Goal: Transaction & Acquisition: Purchase product/service

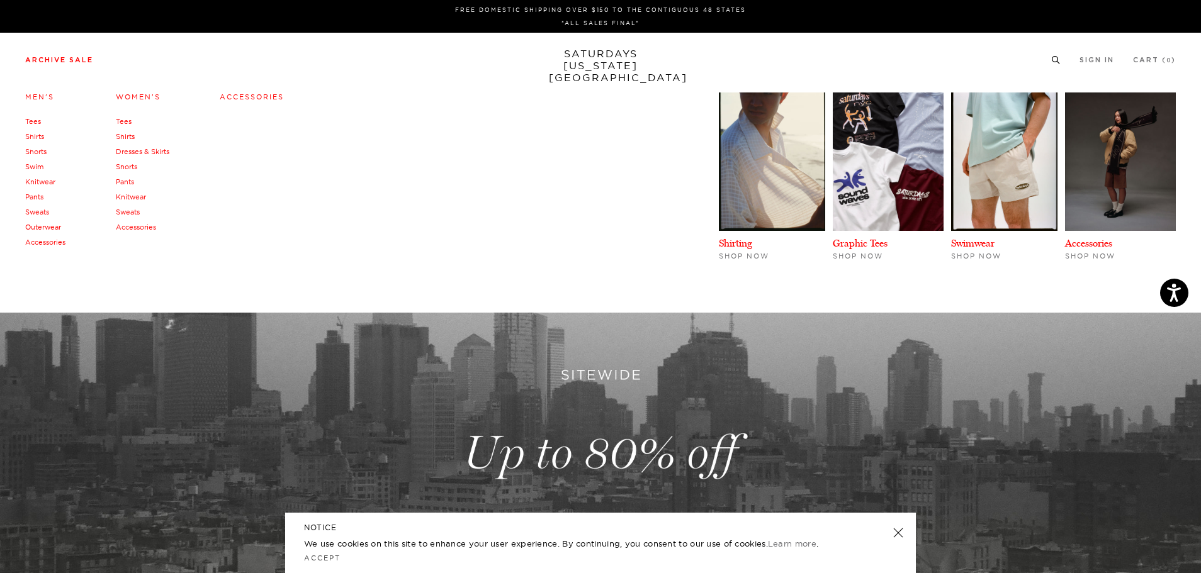
click at [75, 57] on link "Archive Sale" at bounding box center [59, 60] width 68 height 7
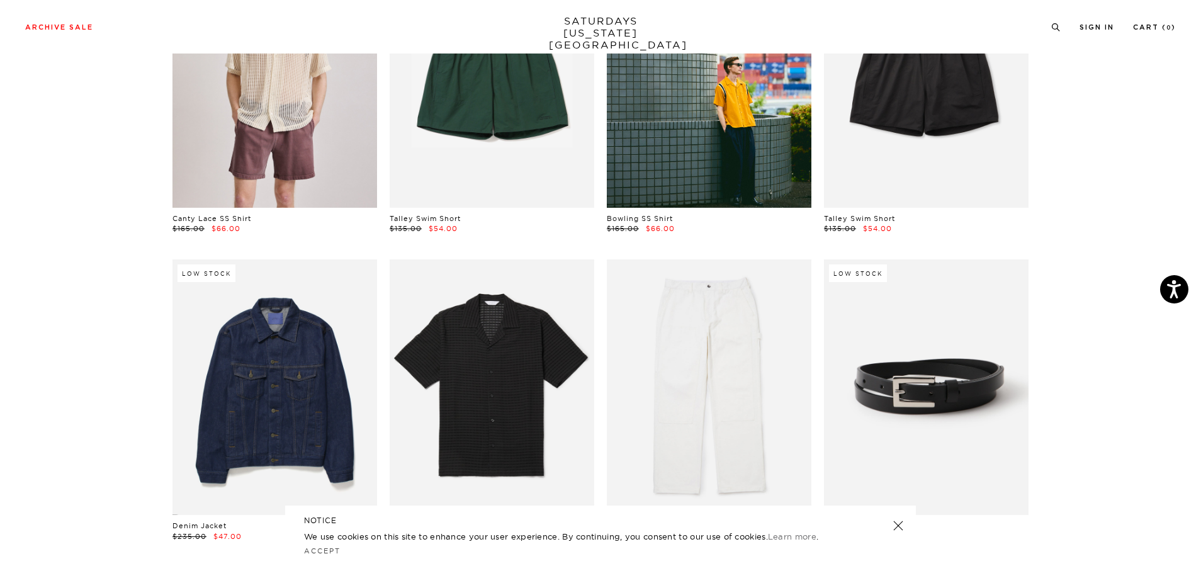
scroll to position [860, 0]
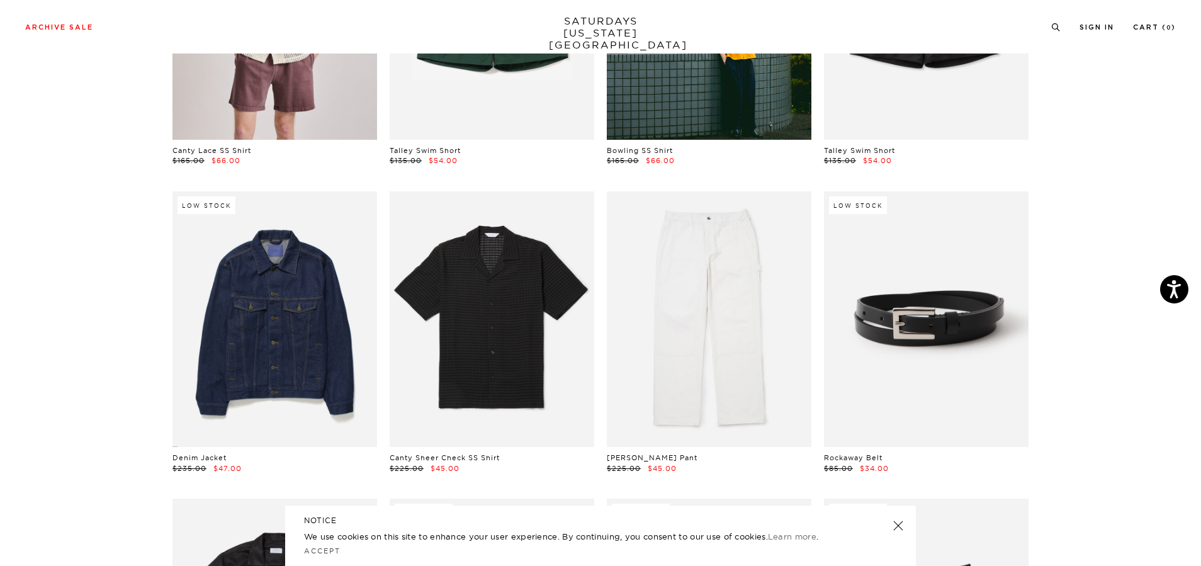
drag, startPoint x: 1206, startPoint y: 20, endPoint x: 1204, endPoint y: 43, distance: 23.4
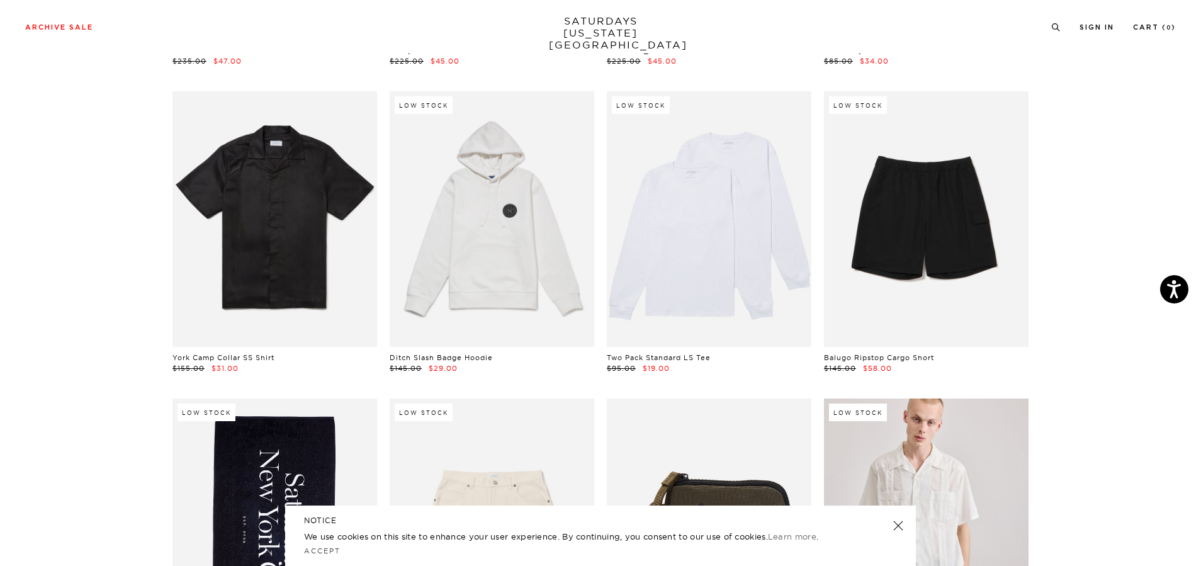
scroll to position [1607, 0]
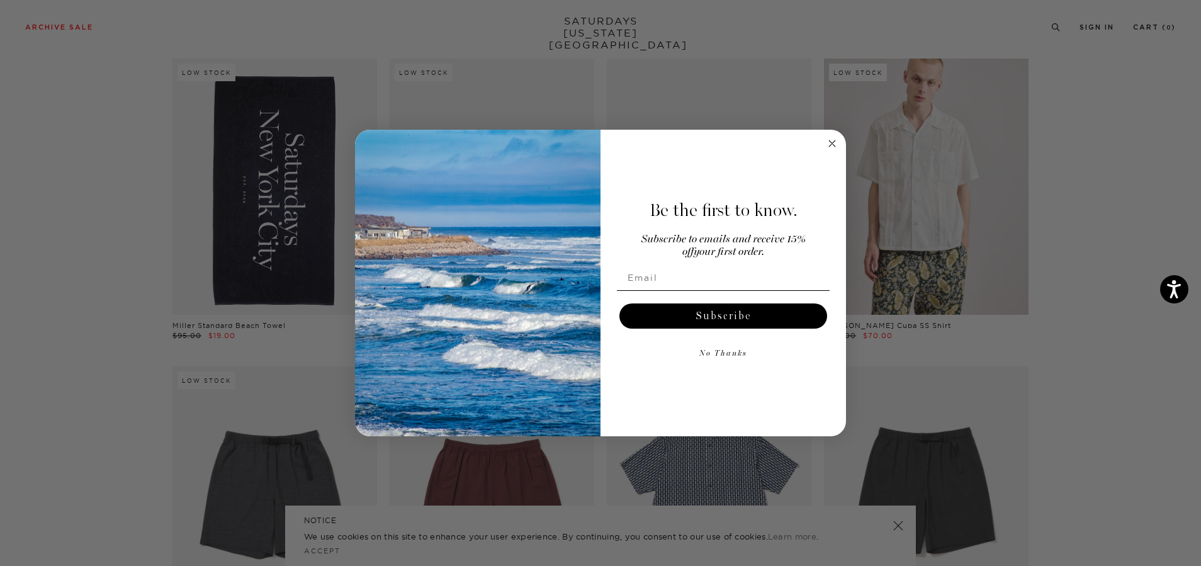
click at [835, 143] on circle "Close dialog" at bounding box center [832, 143] width 14 height 14
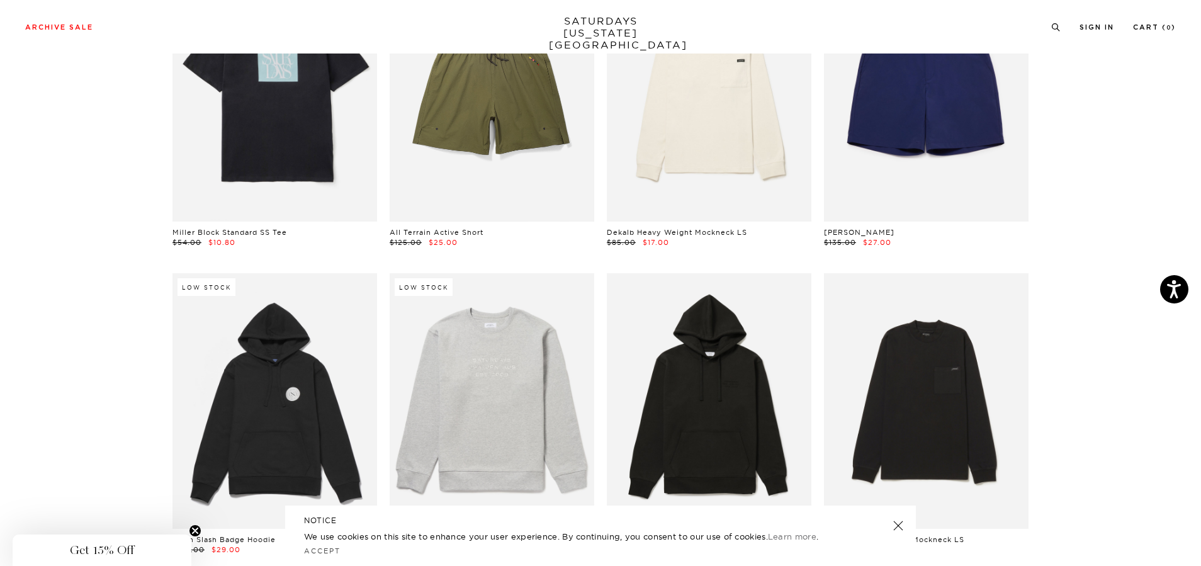
scroll to position [0, 0]
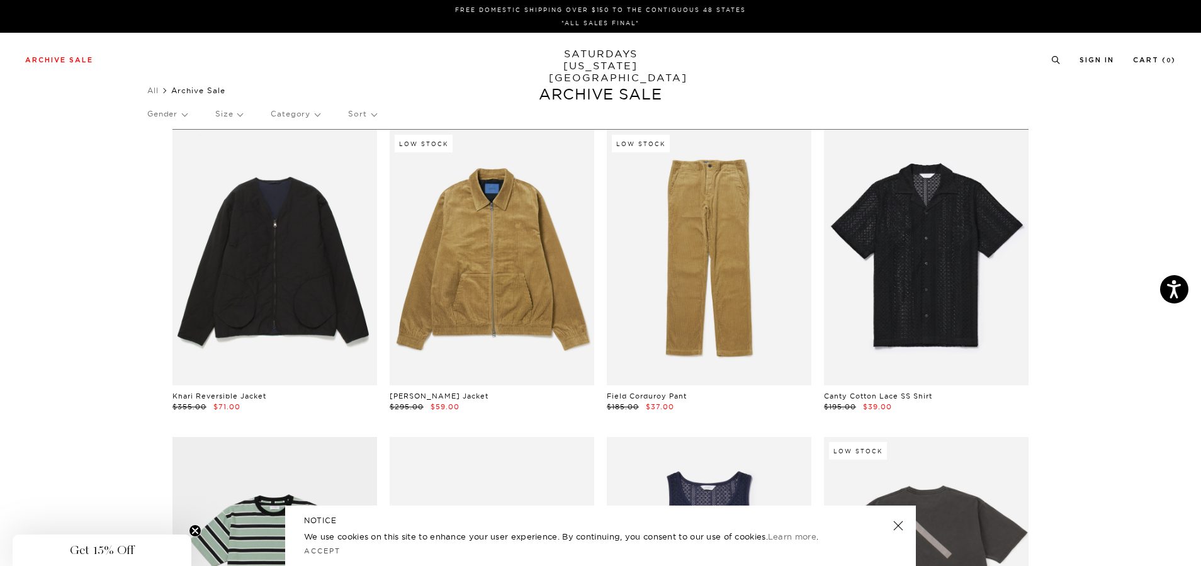
click at [233, 108] on p "Size" at bounding box center [228, 113] width 27 height 29
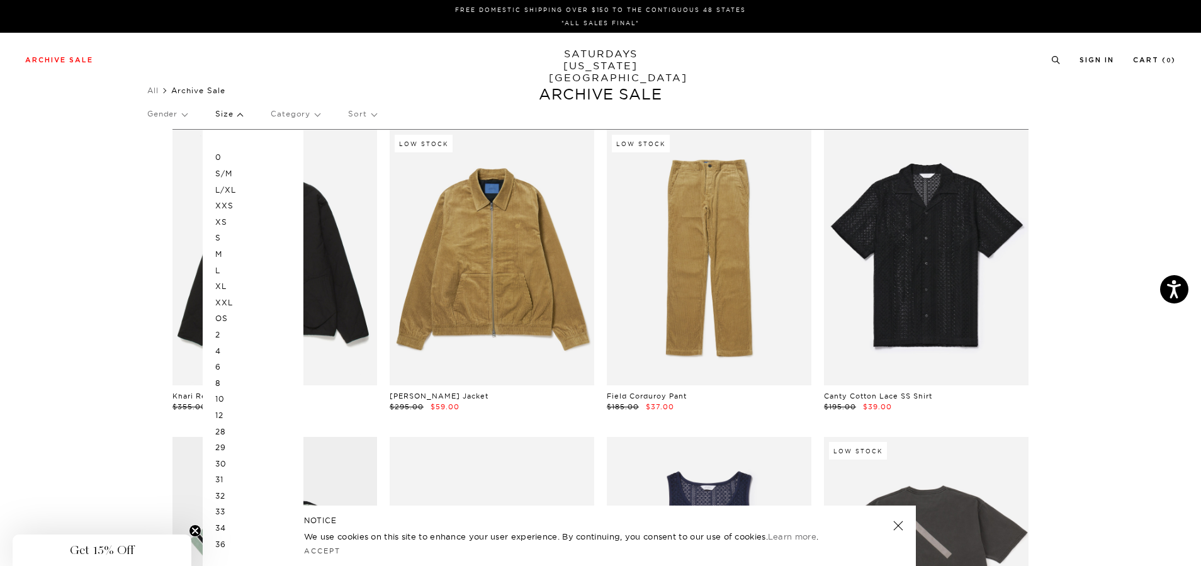
click at [183, 111] on p "Gender" at bounding box center [167, 113] width 40 height 29
click at [160, 157] on p "Mens" at bounding box center [185, 157] width 76 height 16
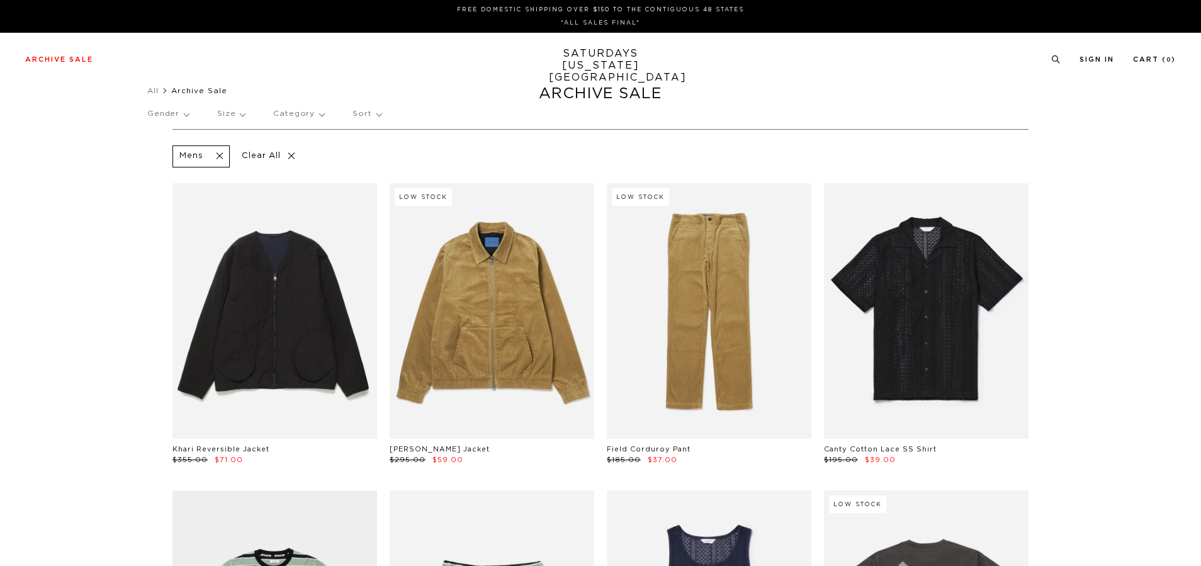
click at [233, 116] on p "Size" at bounding box center [231, 113] width 28 height 29
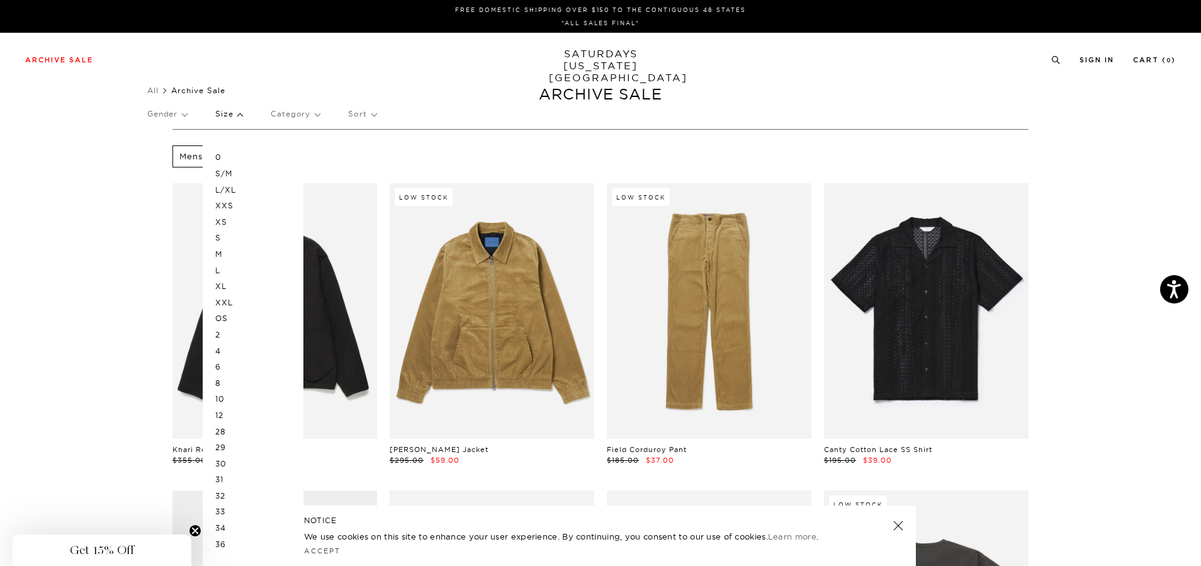
click at [228, 286] on p "XL" at bounding box center [253, 286] width 76 height 16
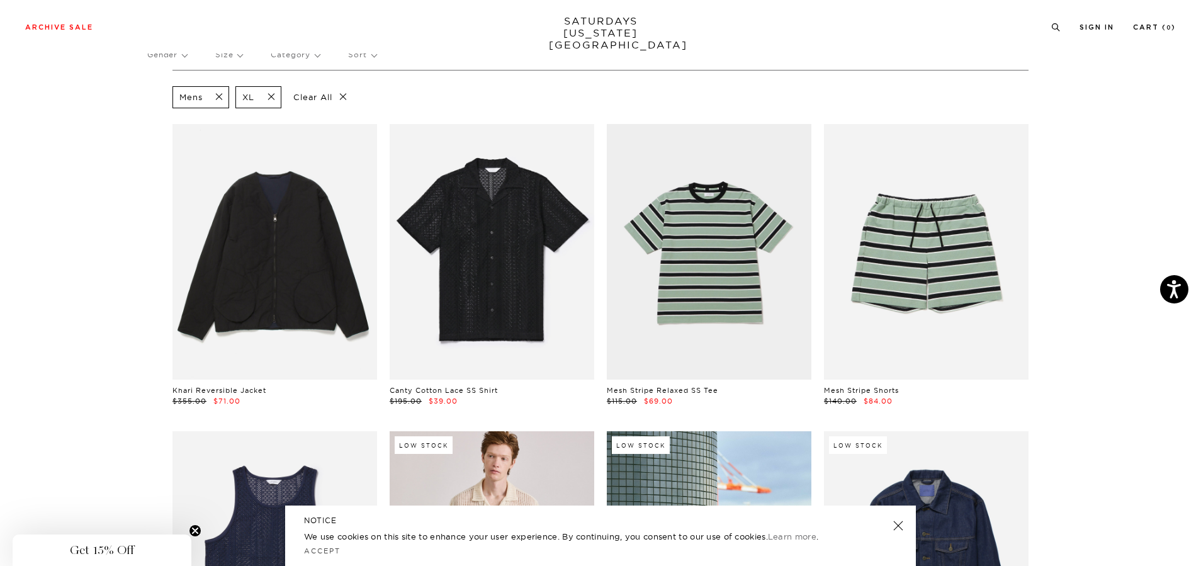
scroll to position [20, 0]
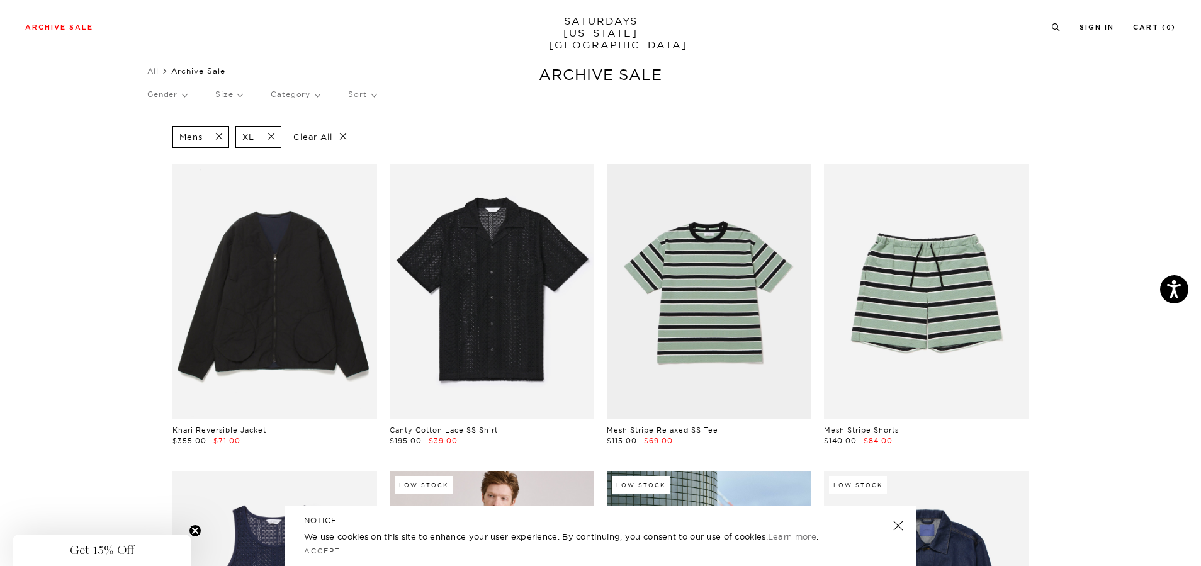
click at [268, 135] on span at bounding box center [267, 137] width 26 height 12
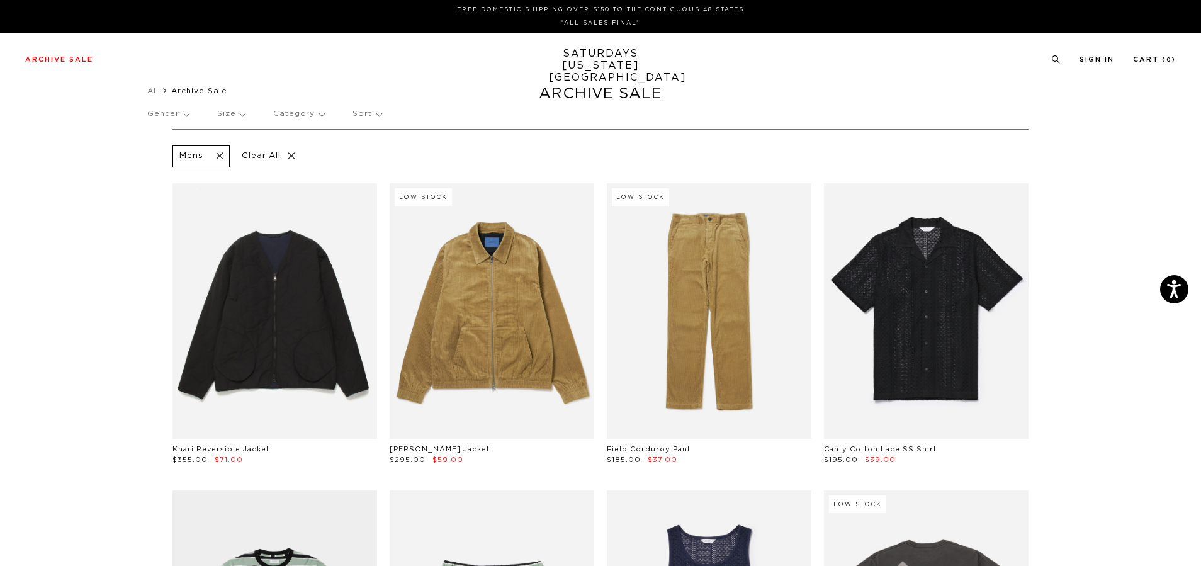
click at [229, 113] on p "Size" at bounding box center [231, 113] width 28 height 29
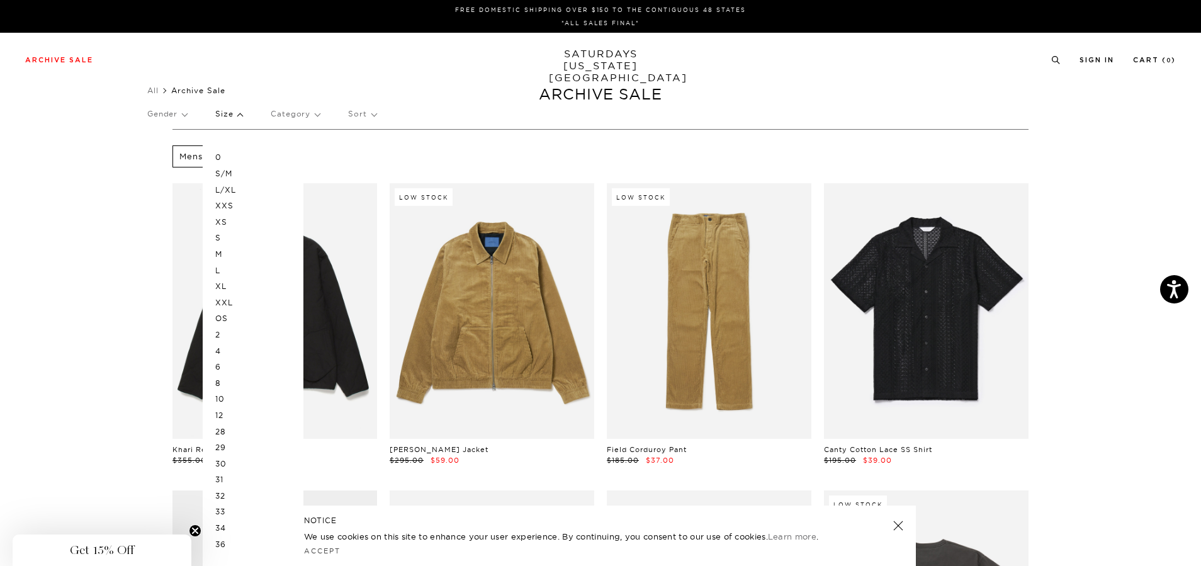
click at [231, 186] on p "L/XL" at bounding box center [253, 190] width 76 height 16
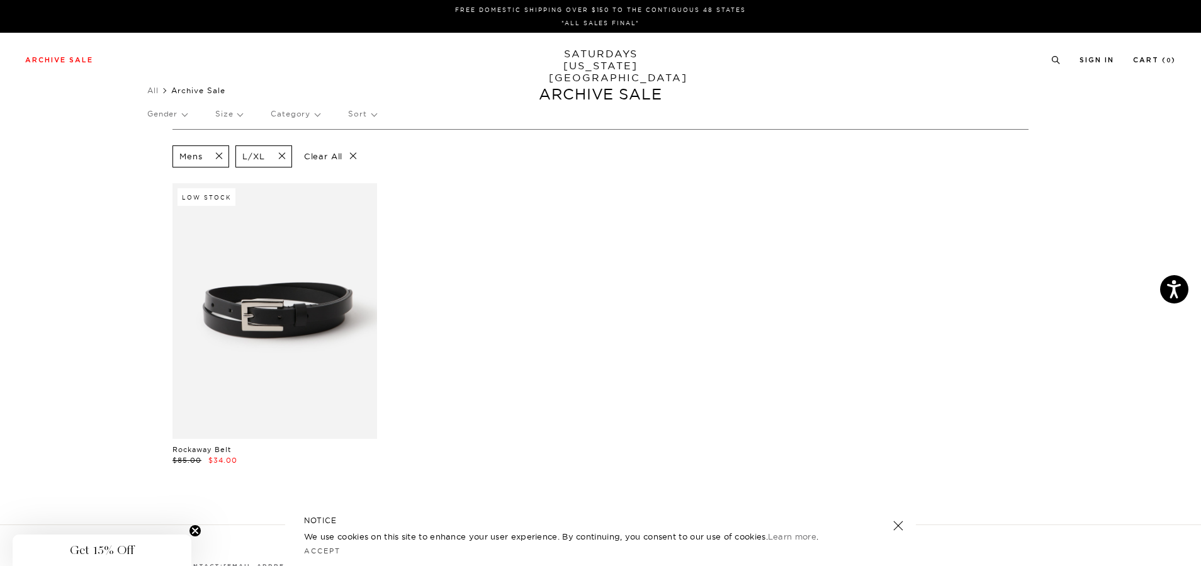
click at [284, 154] on span at bounding box center [278, 156] width 26 height 12
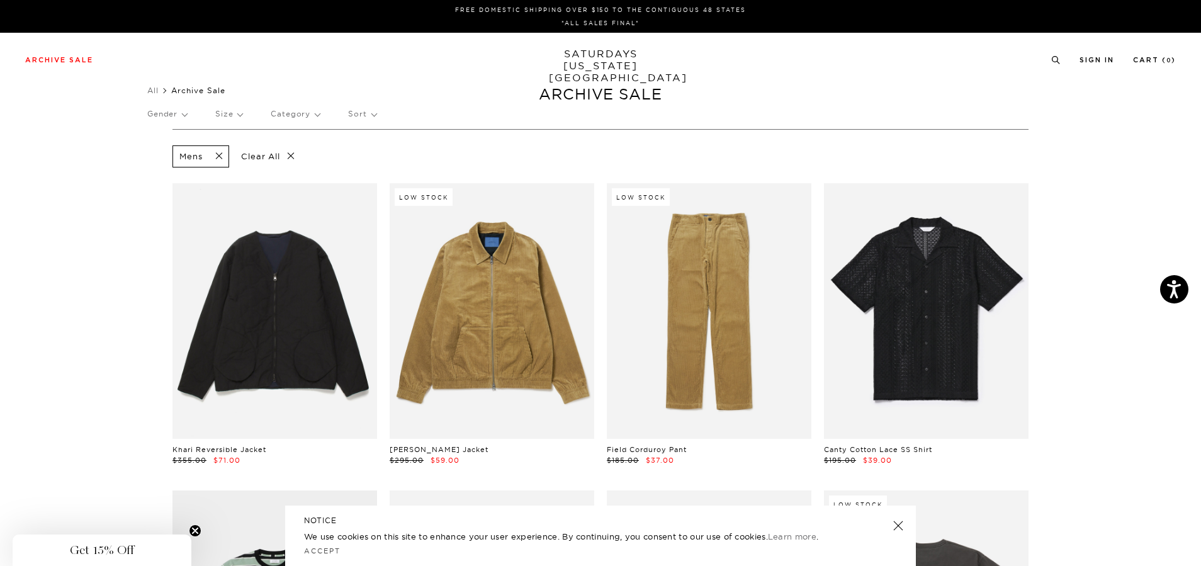
click at [230, 114] on p "Size" at bounding box center [228, 113] width 27 height 29
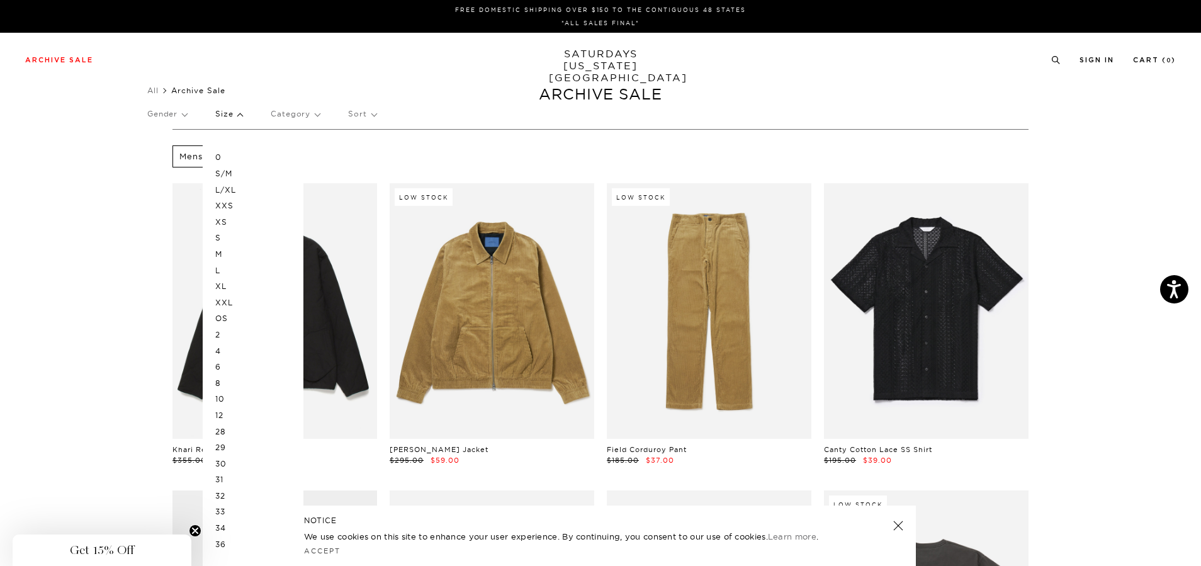
click at [222, 283] on p "XL" at bounding box center [253, 286] width 76 height 16
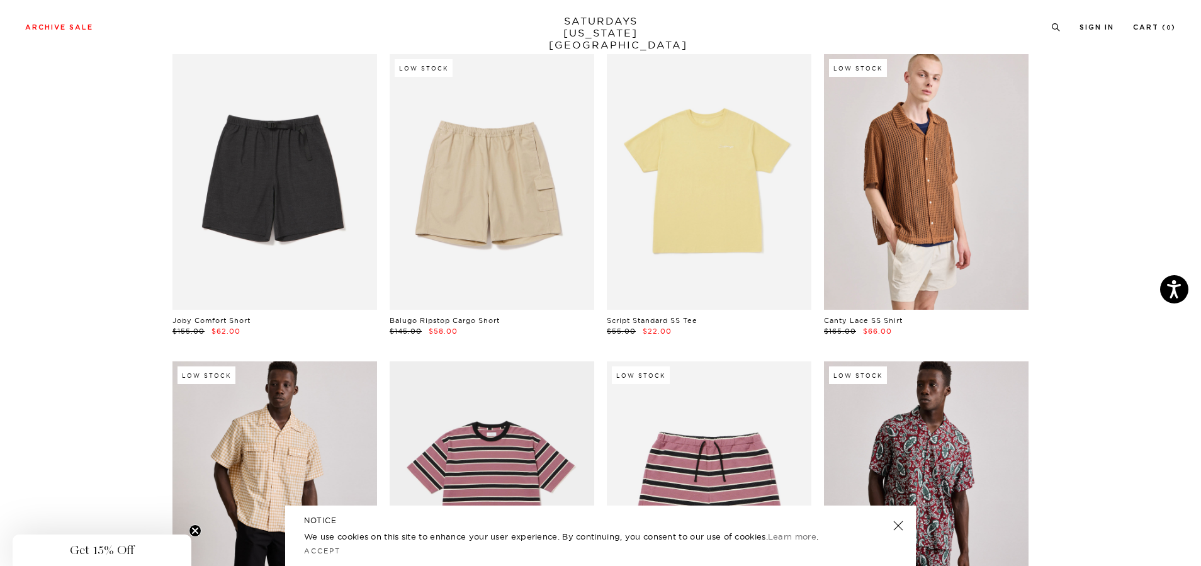
scroll to position [1031, 0]
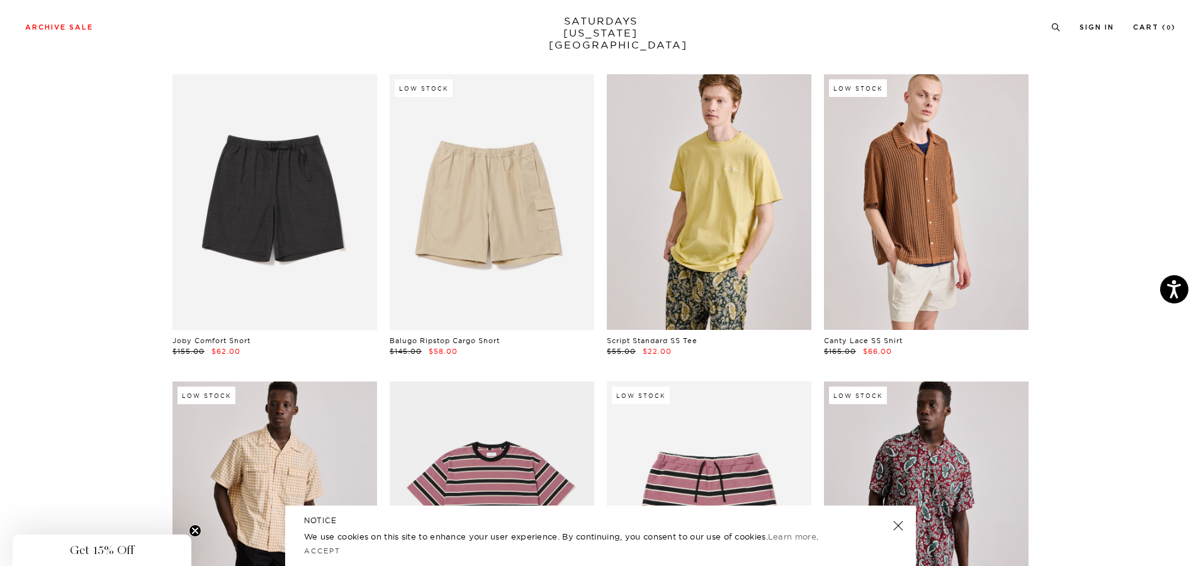
click at [678, 247] on link at bounding box center [709, 202] width 205 height 256
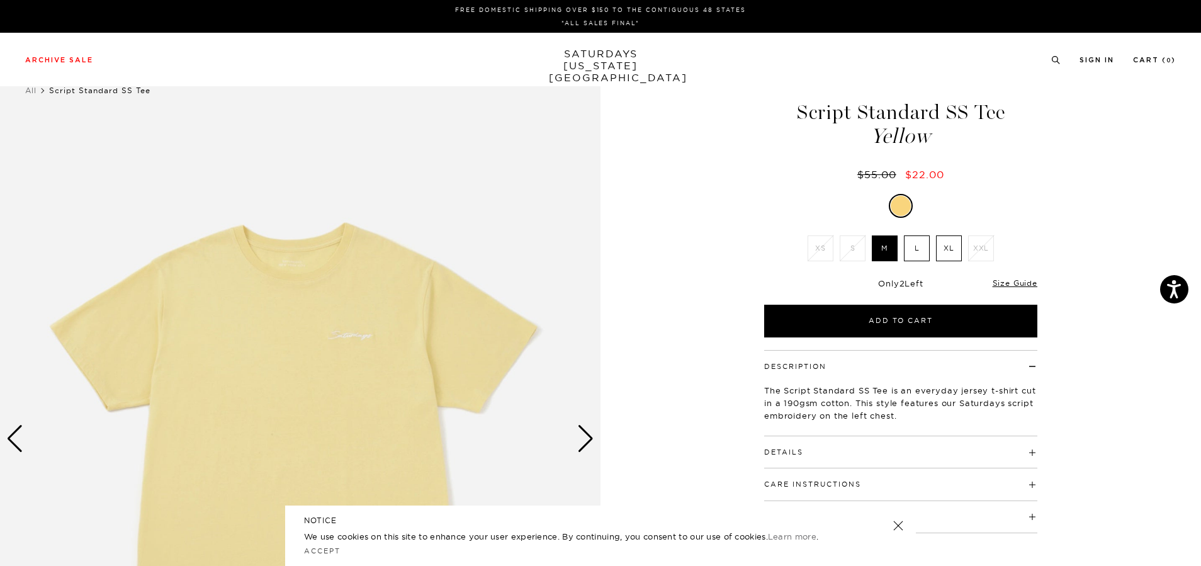
click at [947, 252] on label "XL" at bounding box center [949, 248] width 26 height 26
click at [0, 0] on input "XL" at bounding box center [0, 0] width 0 height 0
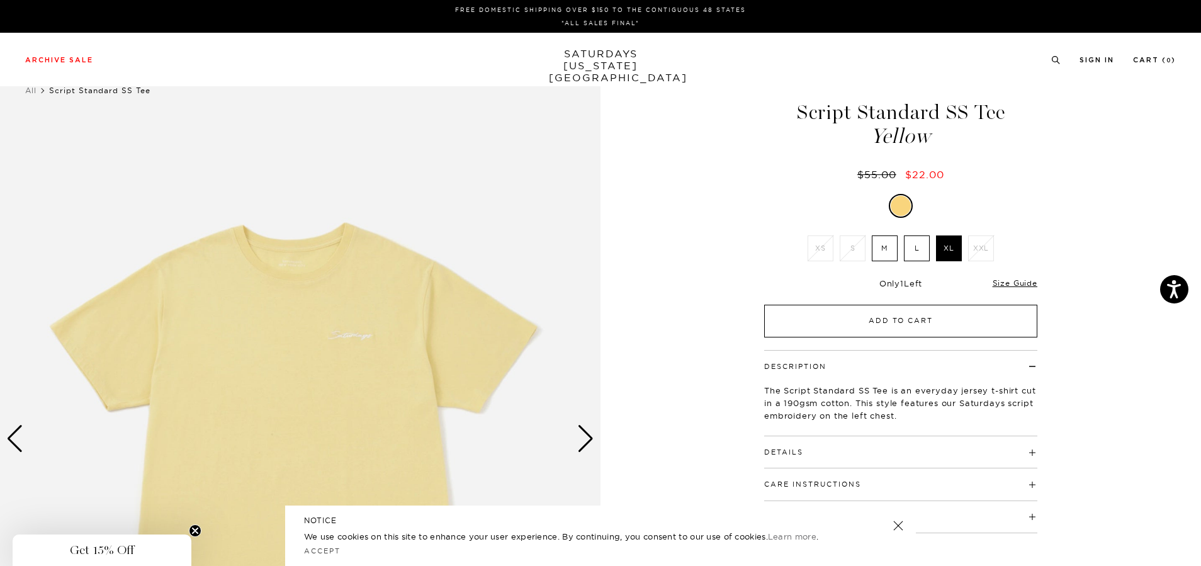
click at [863, 319] on button "Add to Cart" at bounding box center [900, 321] width 273 height 33
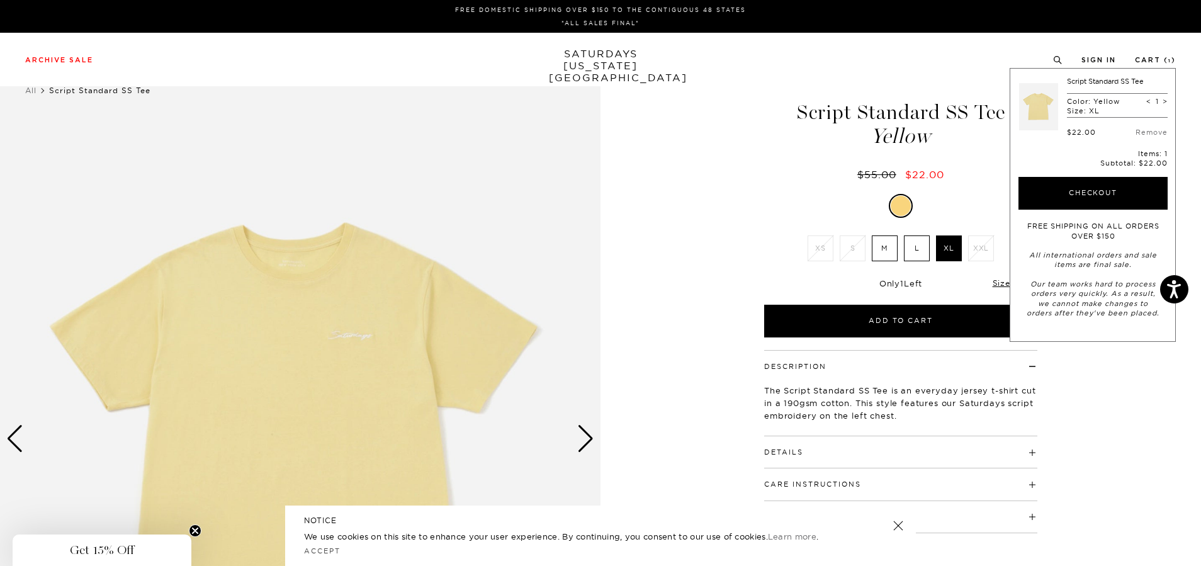
click at [1148, 449] on div "1 / 4 Script Standard SS Tee Yellow" at bounding box center [600, 439] width 1201 height 751
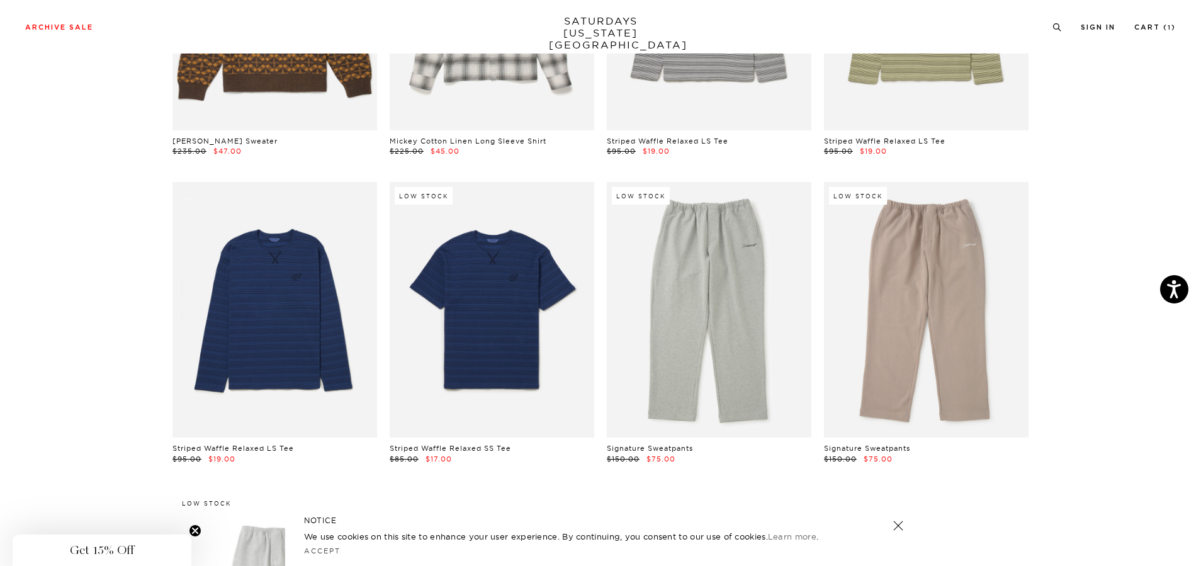
scroll to position [3416, 0]
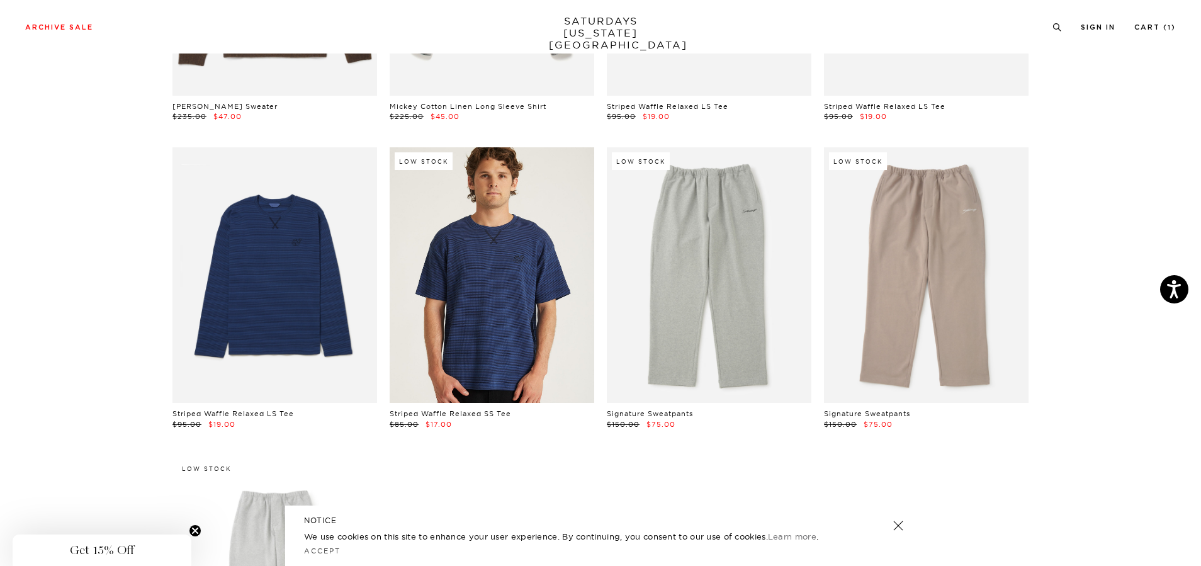
click at [517, 288] on link at bounding box center [492, 275] width 205 height 256
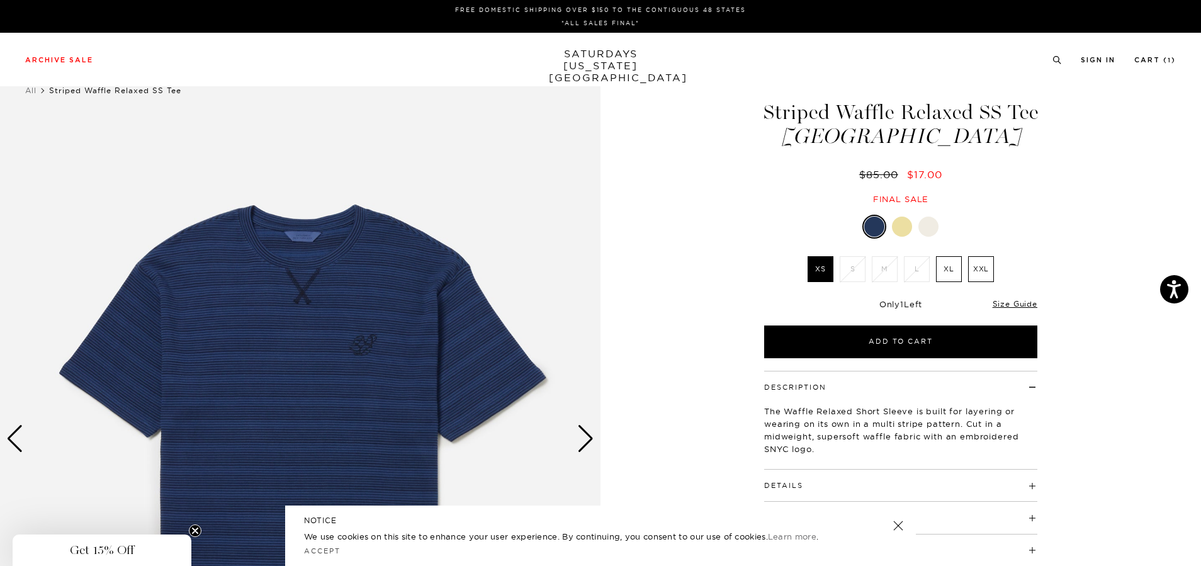
click at [363, 344] on img at bounding box center [300, 439] width 600 height 751
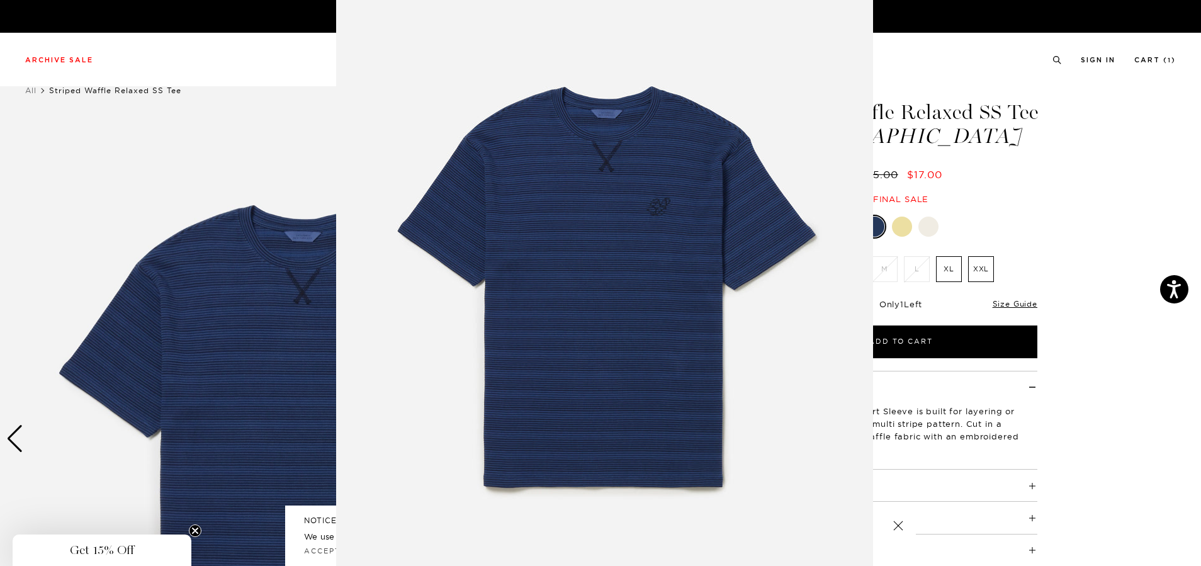
scroll to position [33, 0]
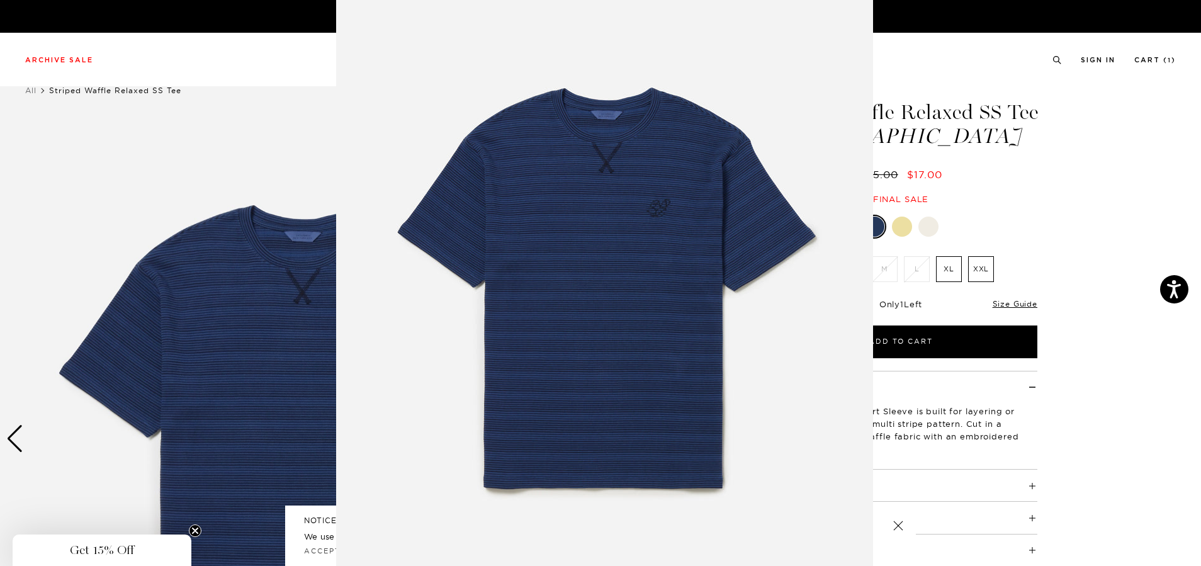
click at [558, 254] on img at bounding box center [604, 289] width 537 height 644
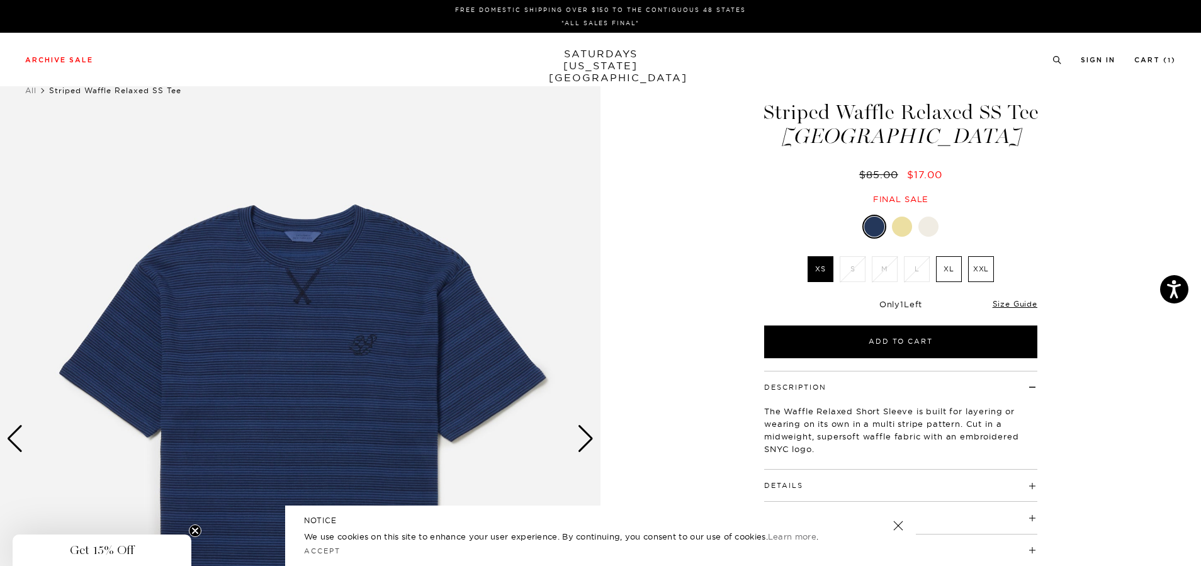
click at [937, 230] on link at bounding box center [928, 226] width 21 height 21
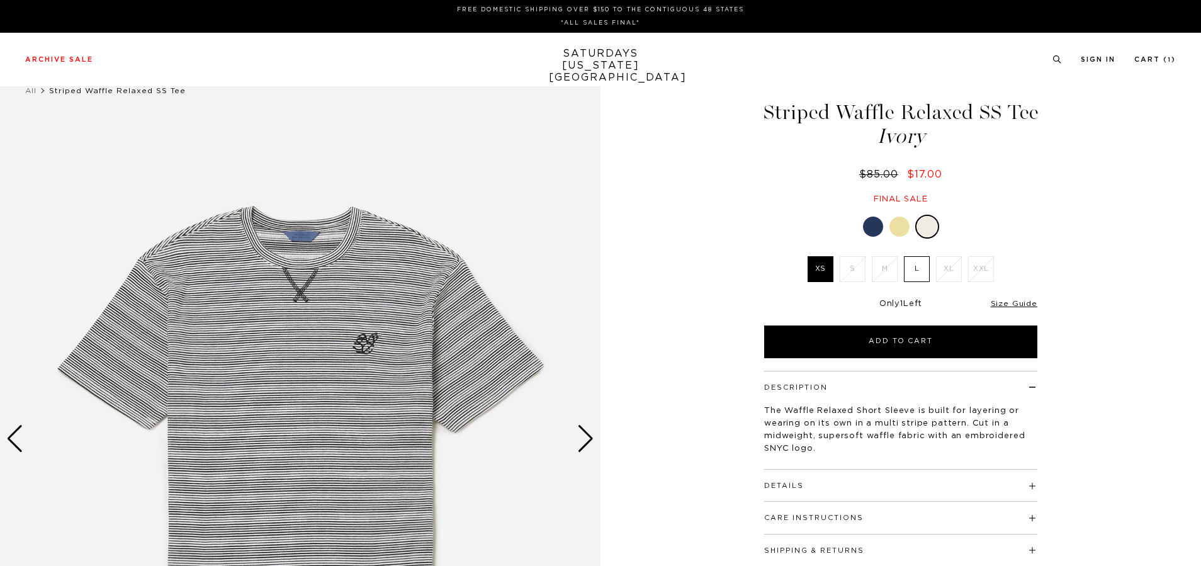
click at [898, 228] on div at bounding box center [899, 227] width 20 height 20
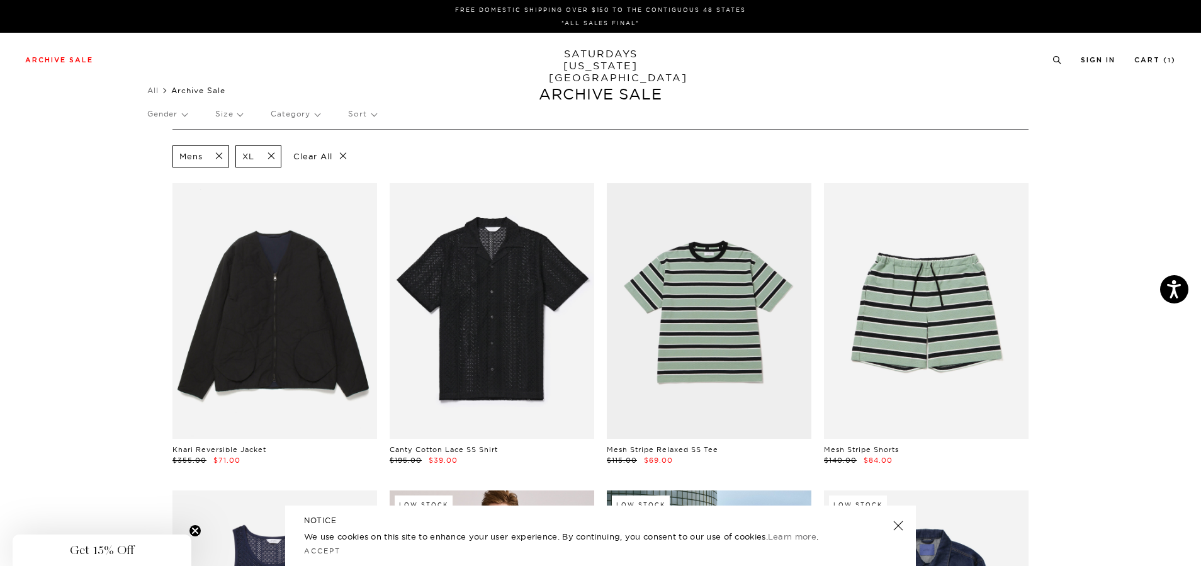
click at [271, 155] on span at bounding box center [267, 156] width 26 height 12
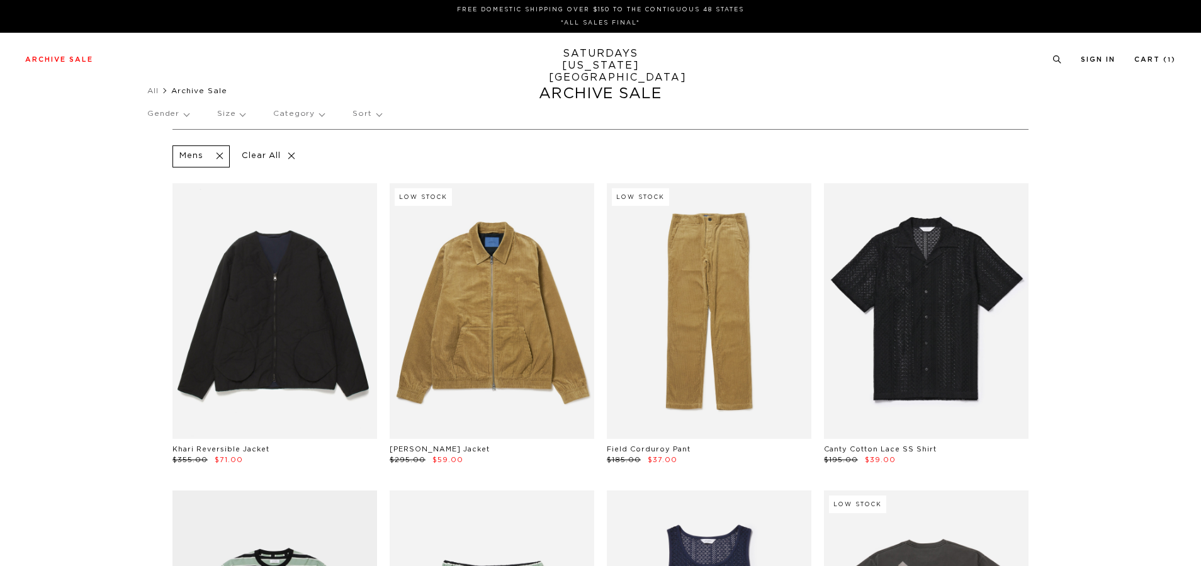
click at [219, 156] on span at bounding box center [216, 156] width 26 height 12
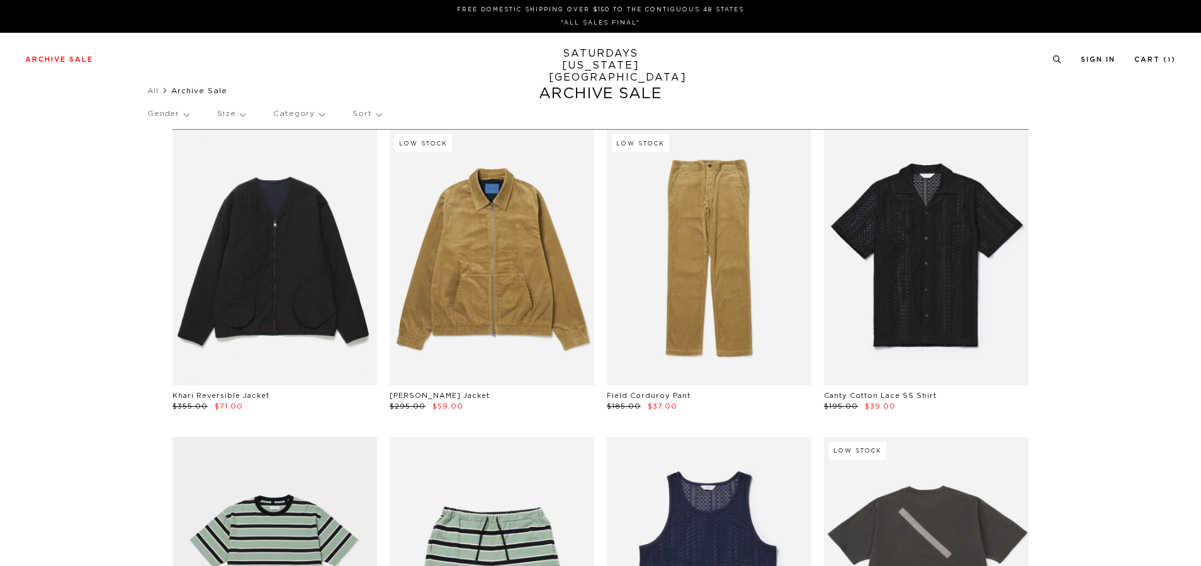
click at [164, 113] on p "Gender" at bounding box center [168, 113] width 42 height 29
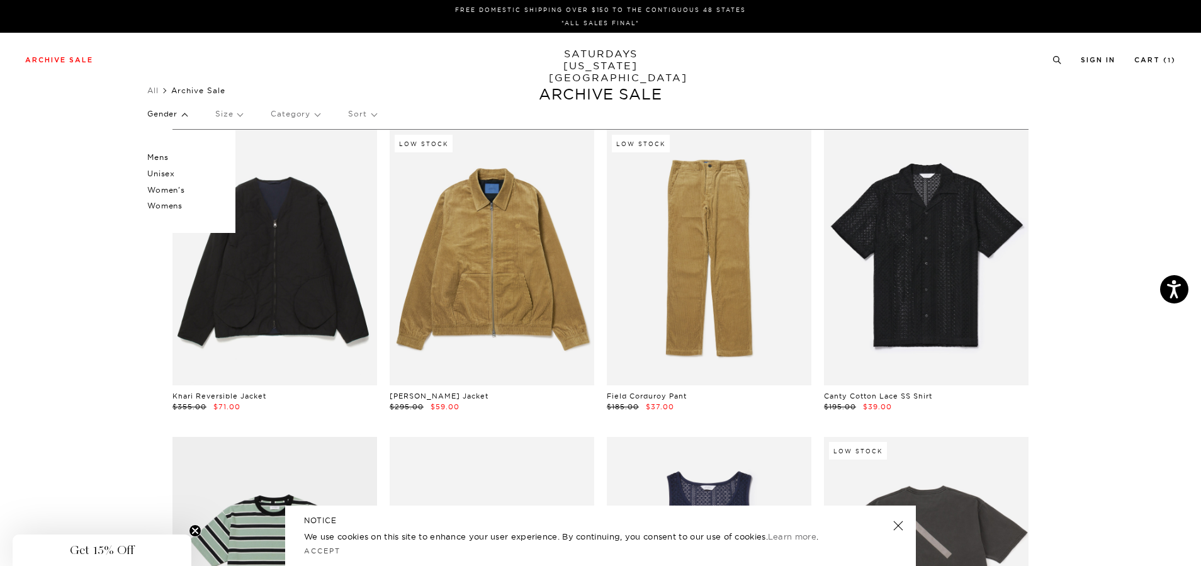
click at [169, 171] on p "Unisex" at bounding box center [185, 174] width 76 height 16
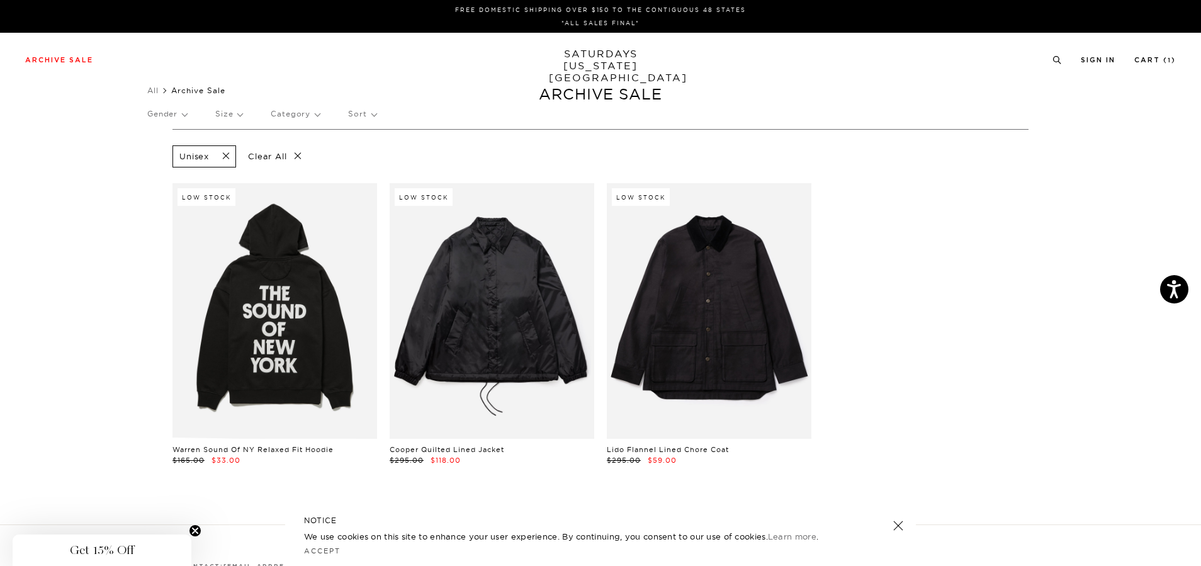
click at [230, 157] on span at bounding box center [222, 156] width 26 height 12
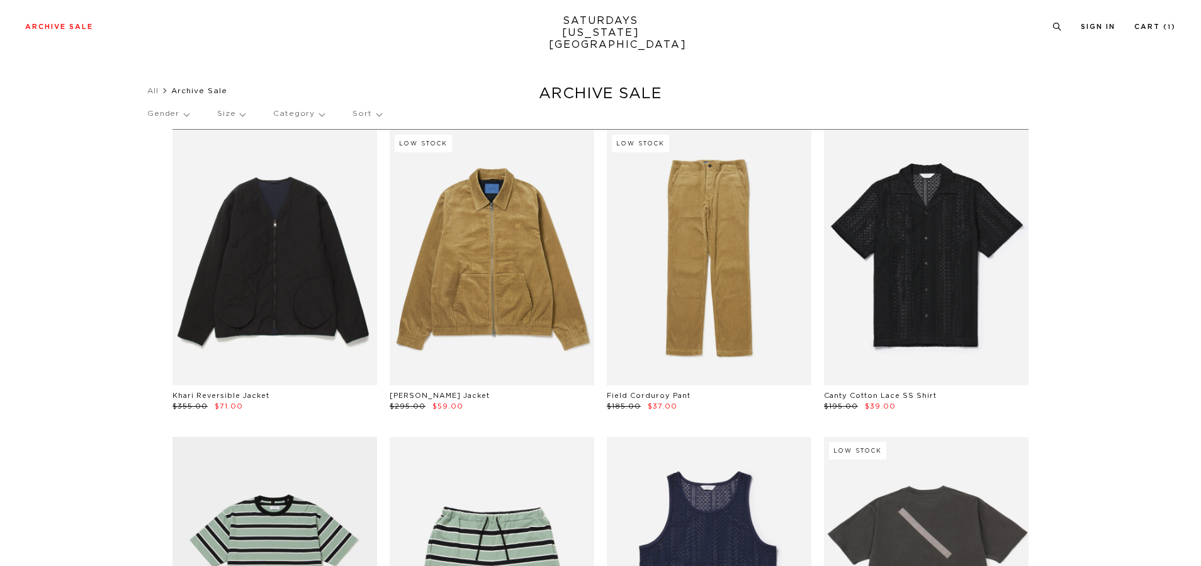
click at [913, 437] on link at bounding box center [926, 565] width 205 height 256
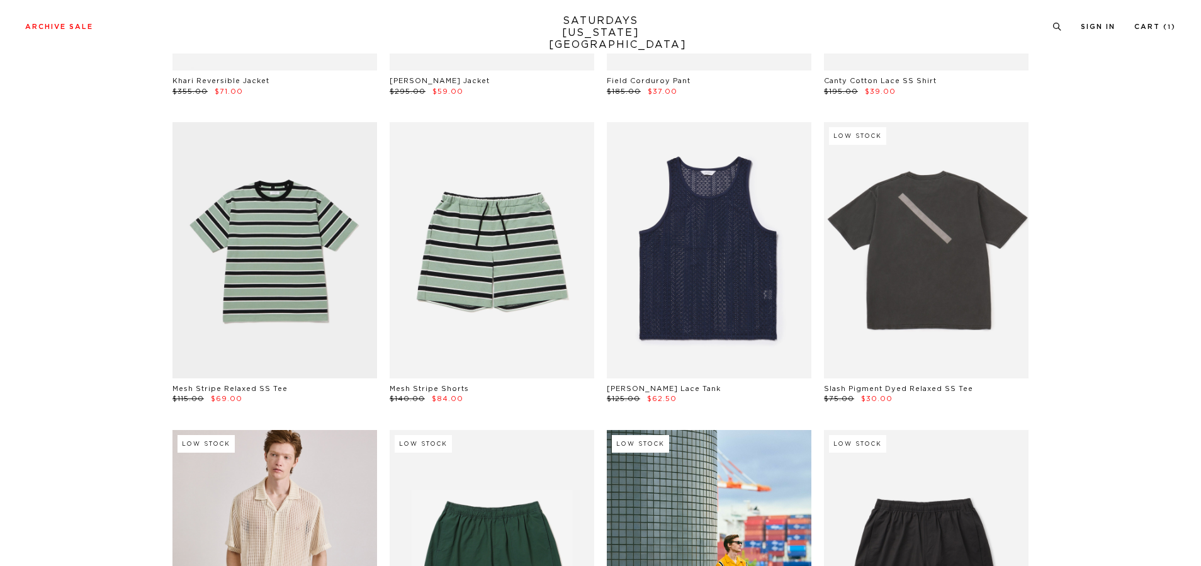
scroll to position [315, 0]
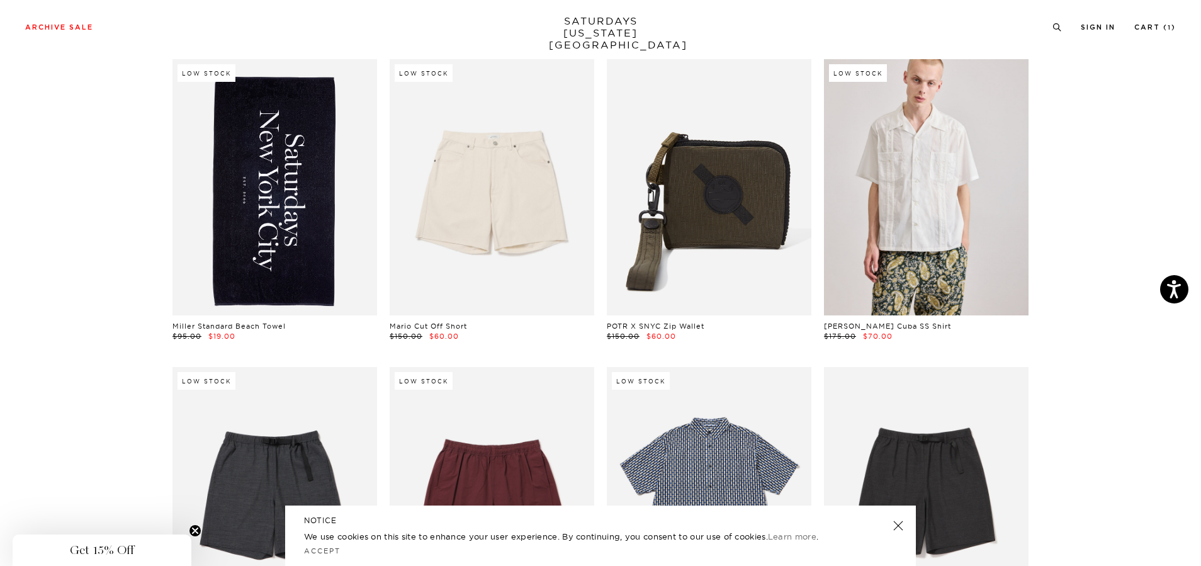
scroll to position [1630, 0]
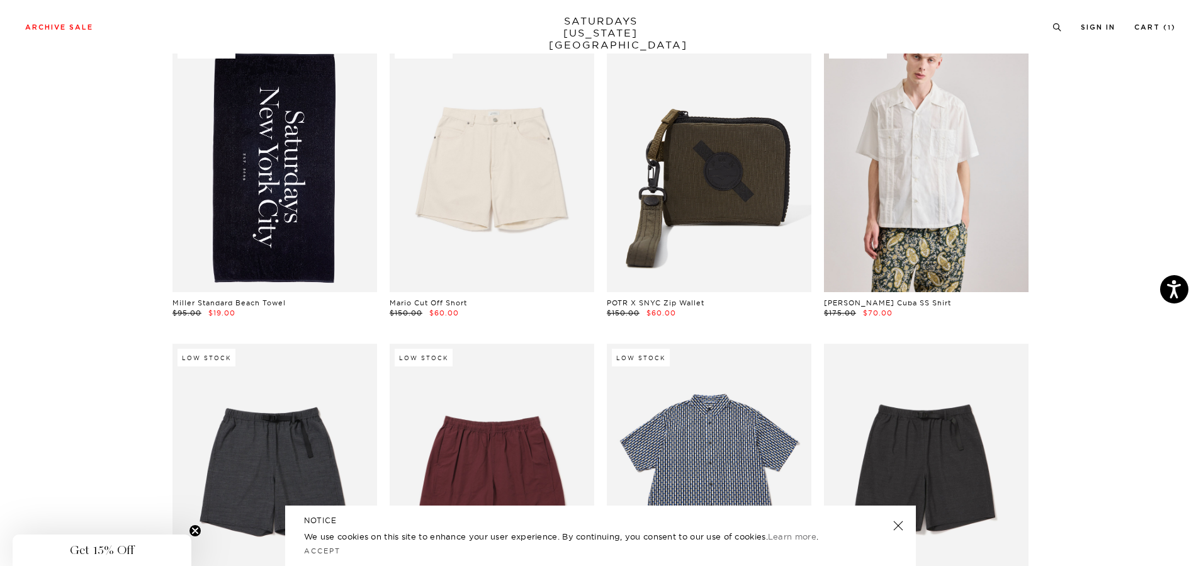
click at [284, 222] on link at bounding box center [274, 164] width 205 height 256
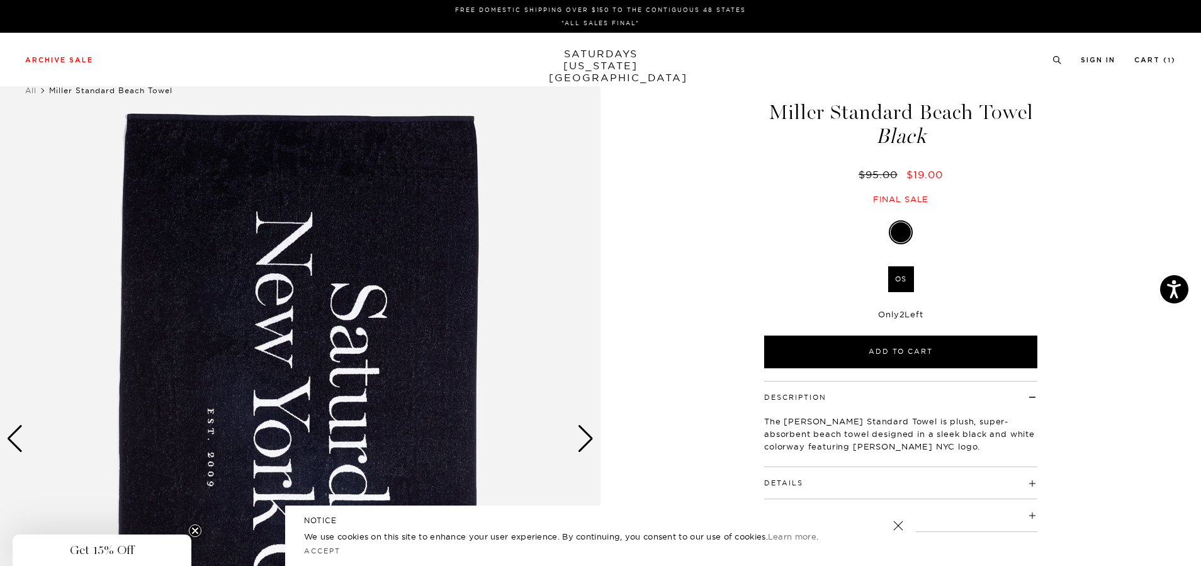
click at [585, 438] on div "Next slide" at bounding box center [585, 439] width 17 height 28
click at [586, 437] on div "Next slide" at bounding box center [585, 439] width 17 height 28
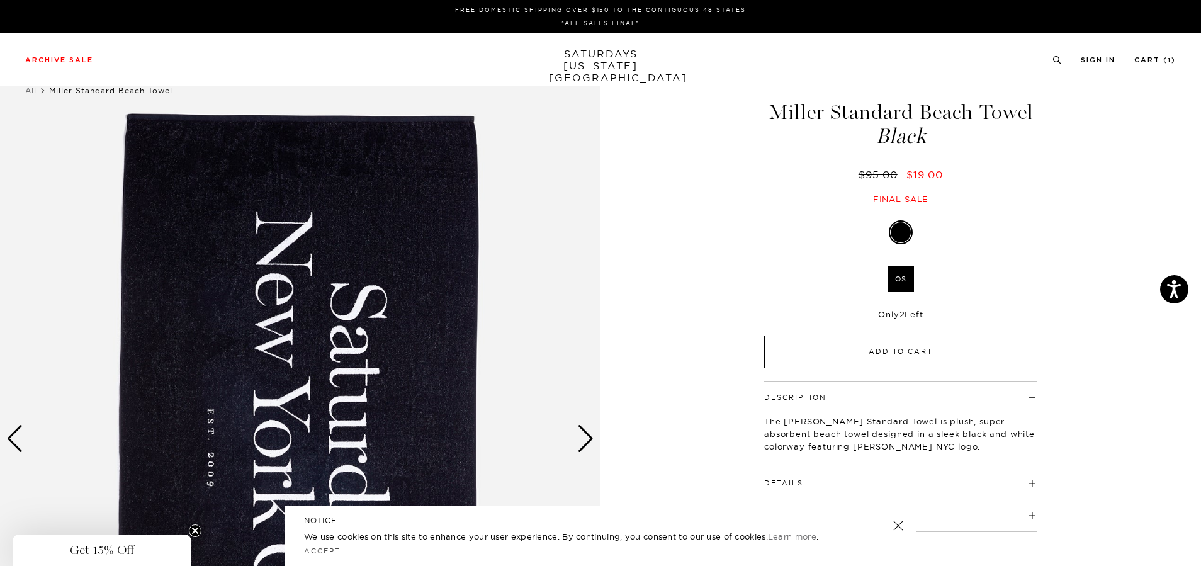
click at [906, 359] on button "Add to Cart" at bounding box center [900, 351] width 273 height 33
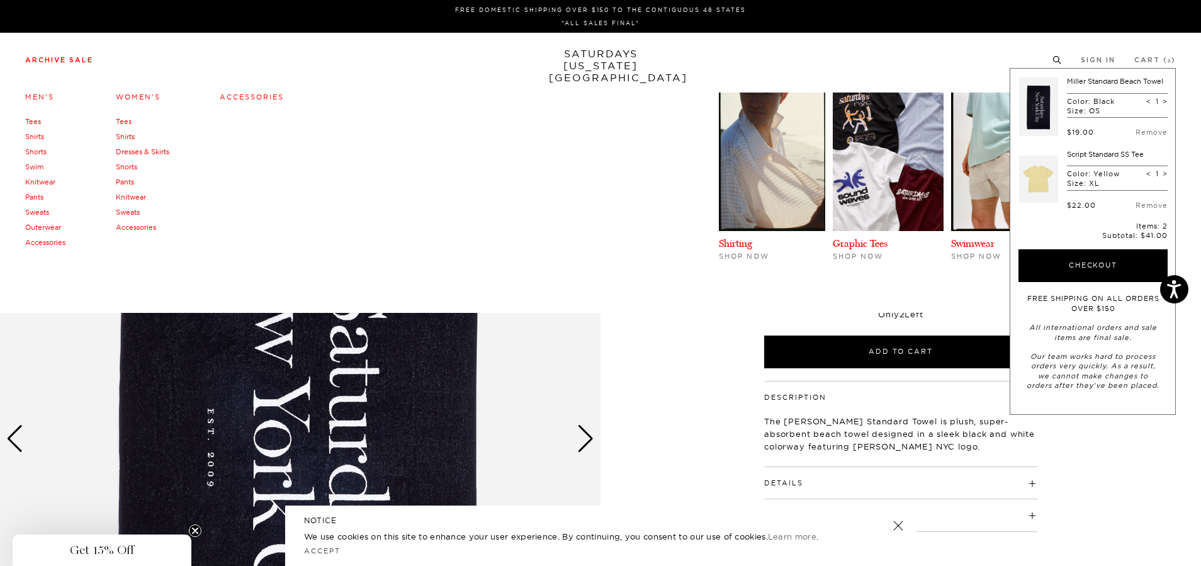
click at [70, 57] on link "Archive Sale" at bounding box center [59, 60] width 68 height 7
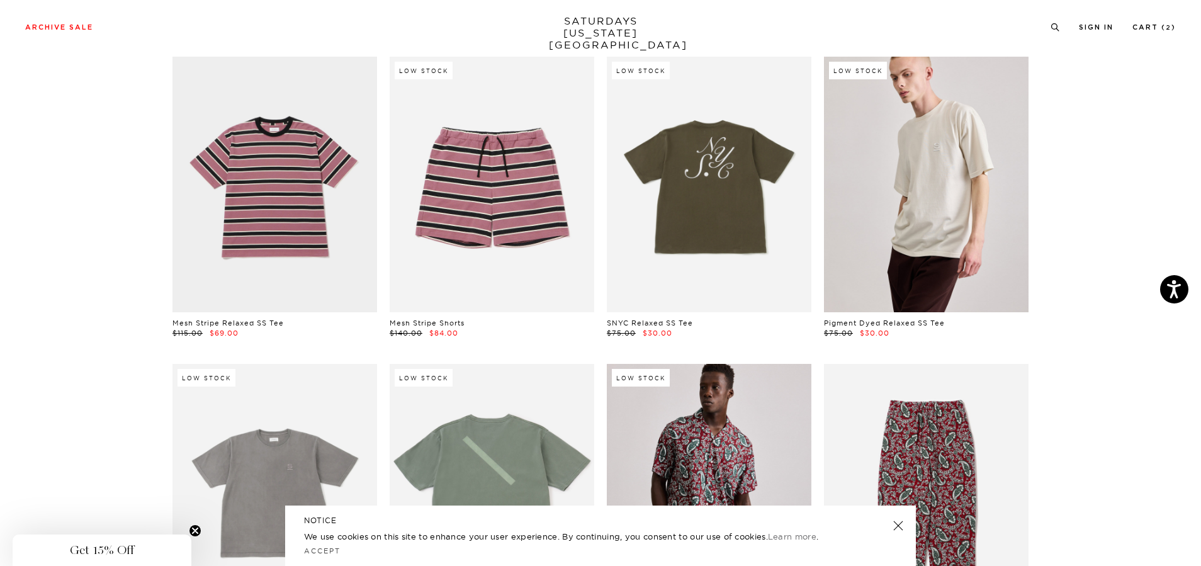
scroll to position [3464, 0]
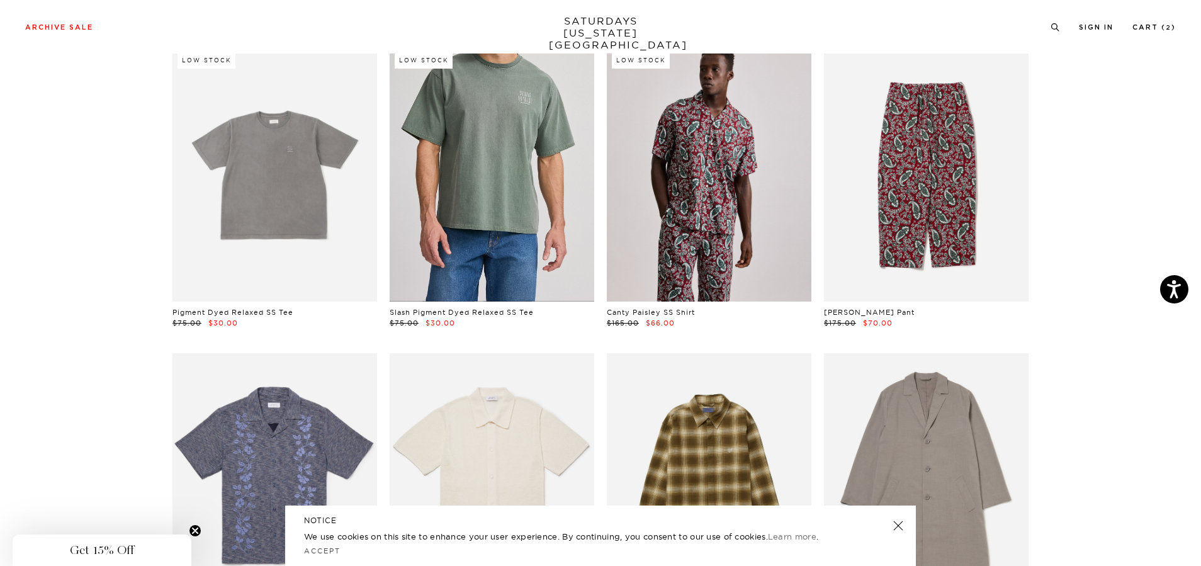
click at [500, 242] on link at bounding box center [492, 174] width 205 height 256
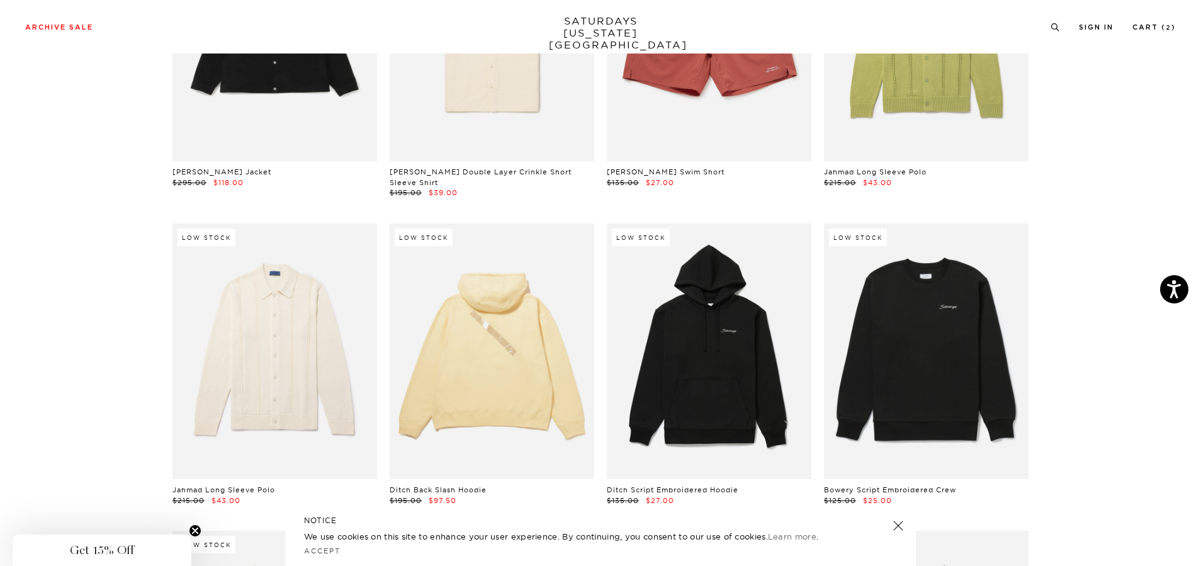
scroll to position [8919, 0]
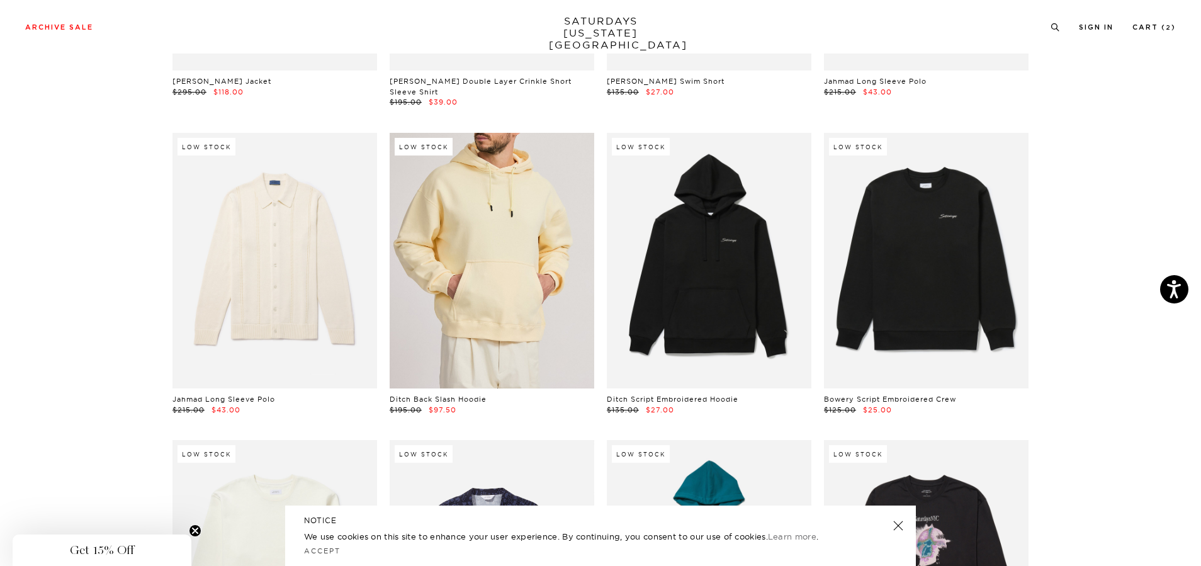
click at [524, 339] on link at bounding box center [492, 261] width 205 height 256
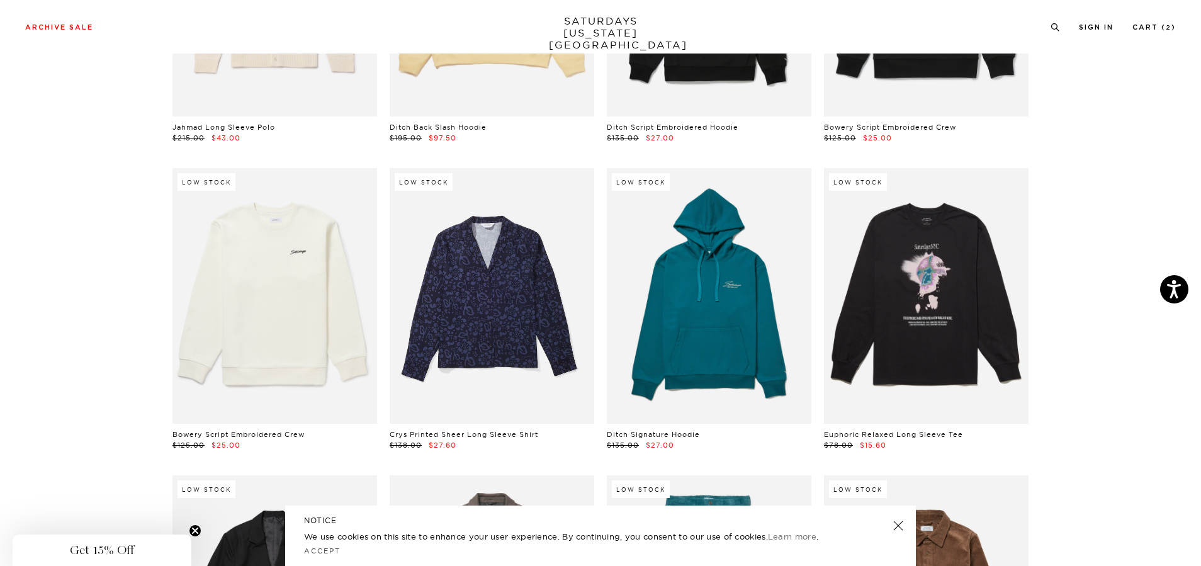
scroll to position [9213, 0]
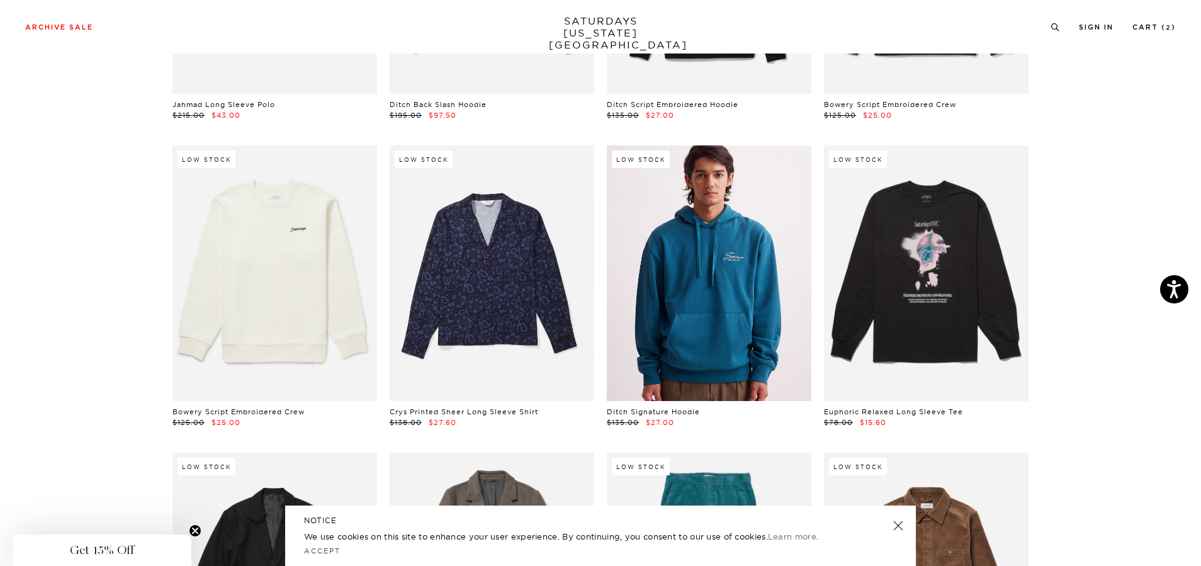
click at [721, 304] on link at bounding box center [709, 273] width 205 height 256
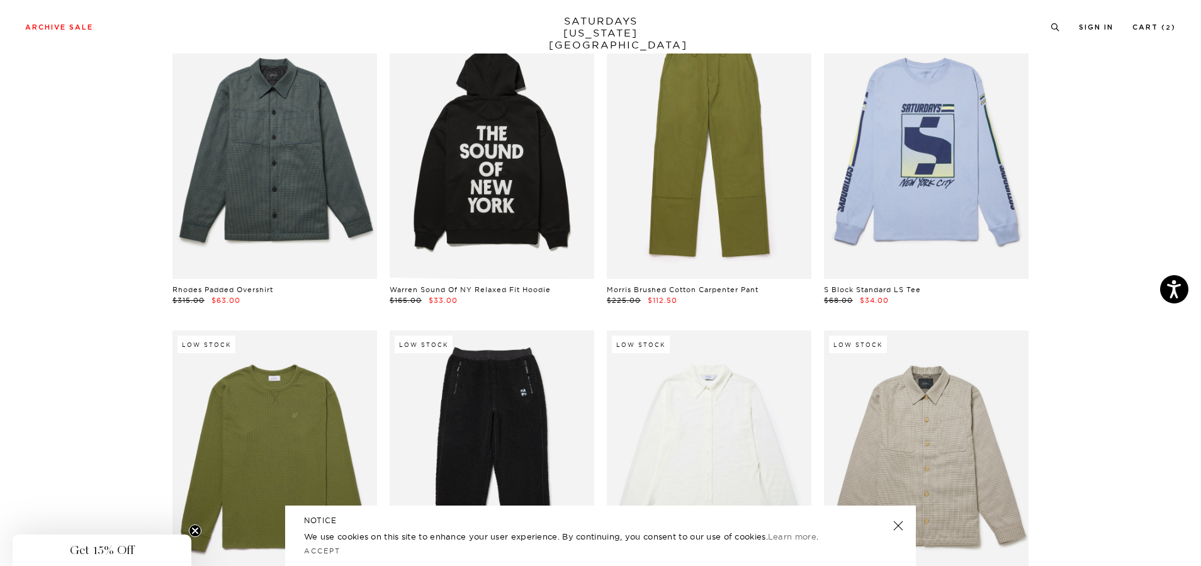
scroll to position [9915, 0]
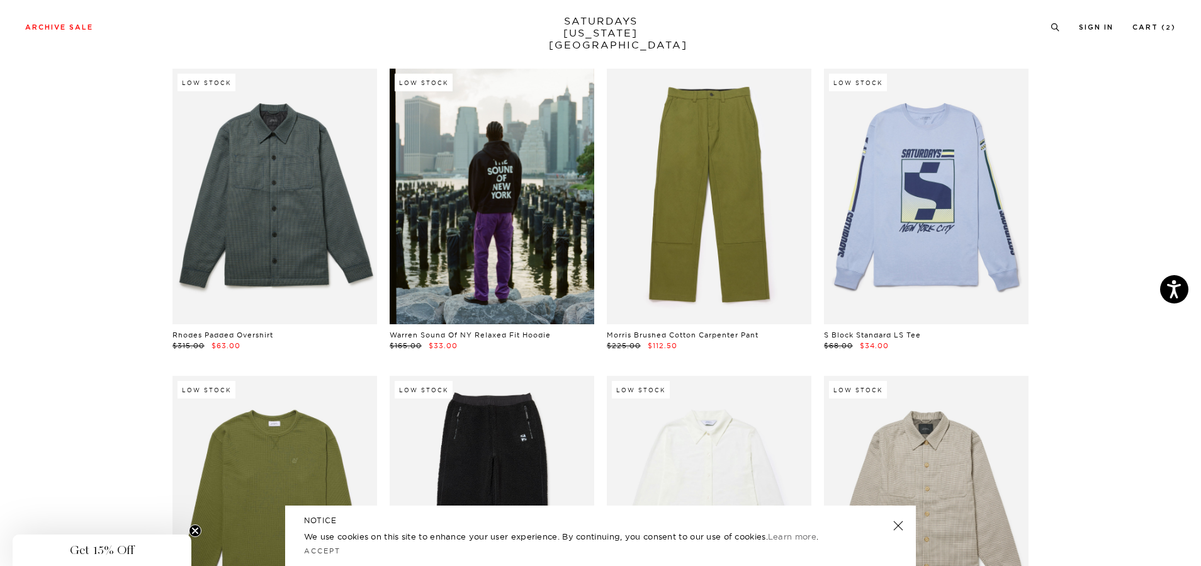
click at [532, 273] on link at bounding box center [492, 197] width 205 height 256
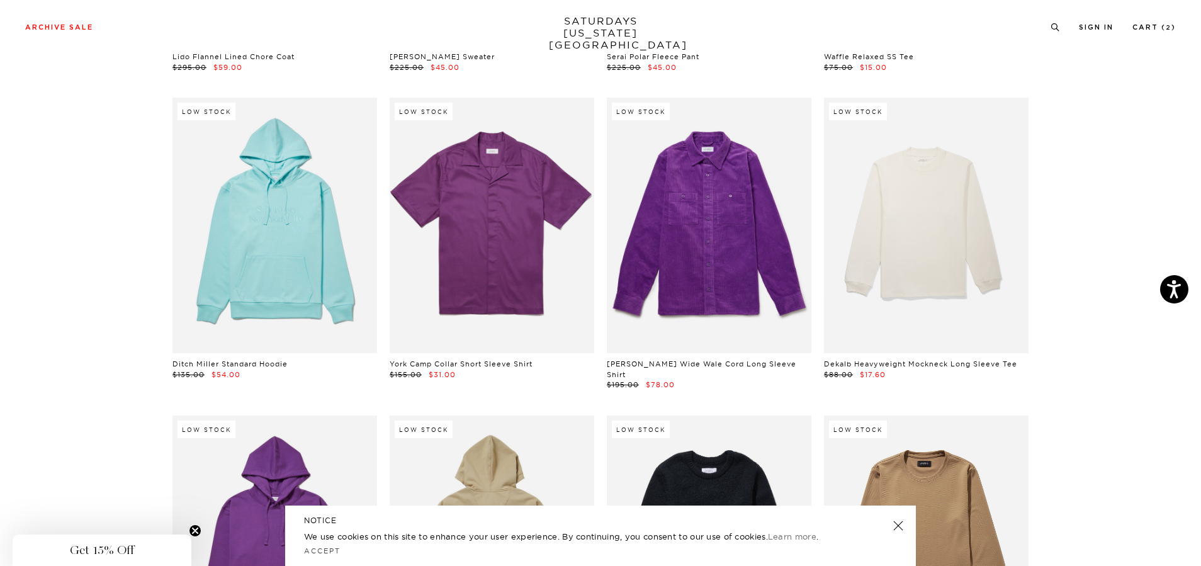
scroll to position [11092, 0]
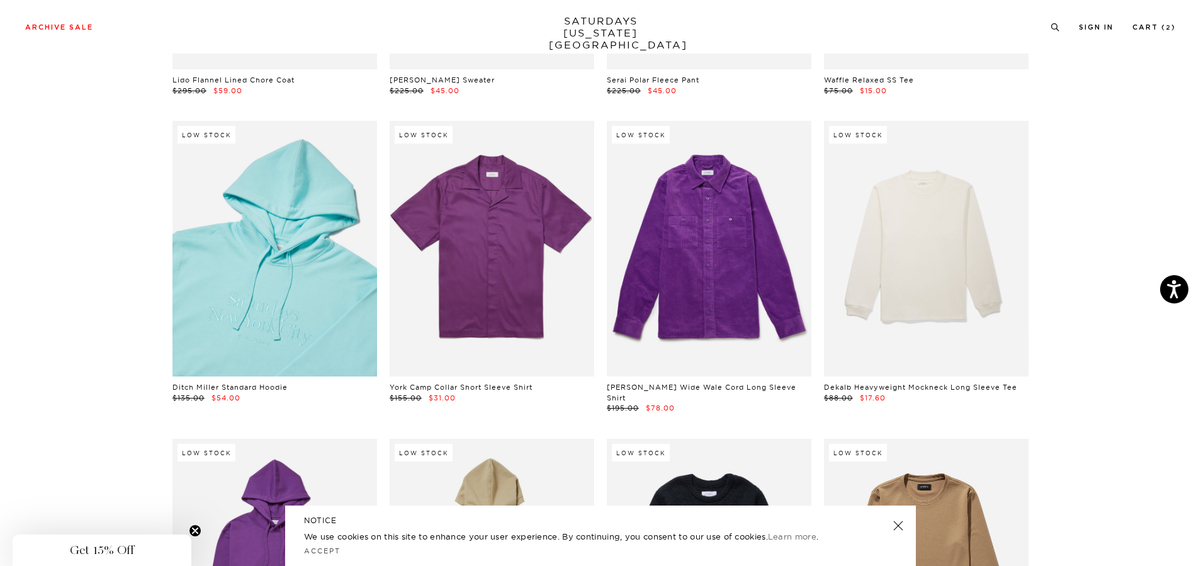
click at [315, 319] on link at bounding box center [274, 249] width 205 height 256
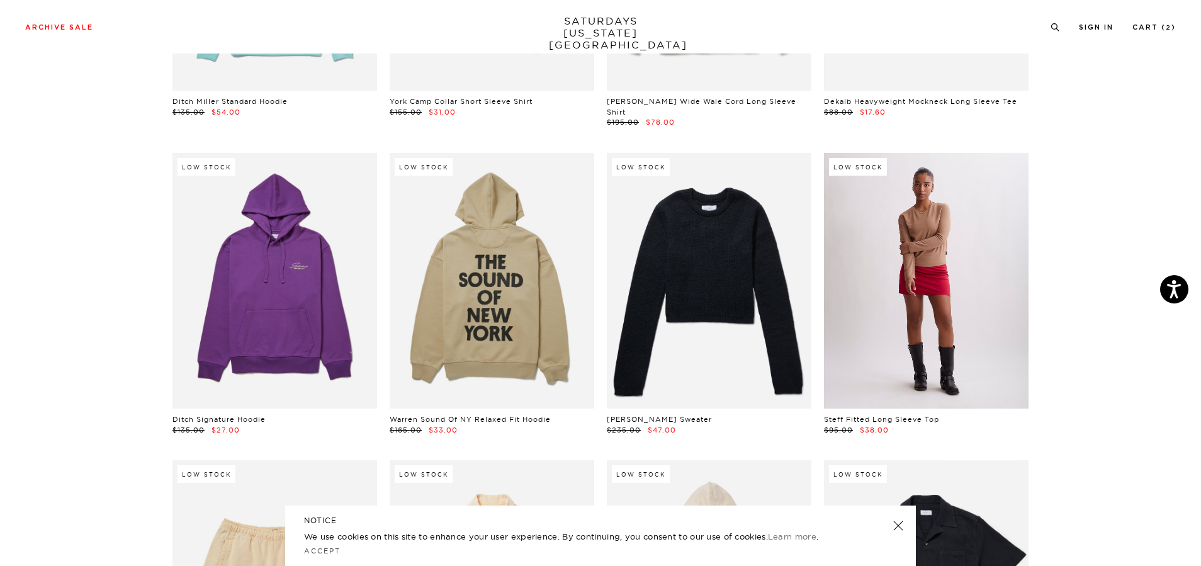
scroll to position [11407, 0]
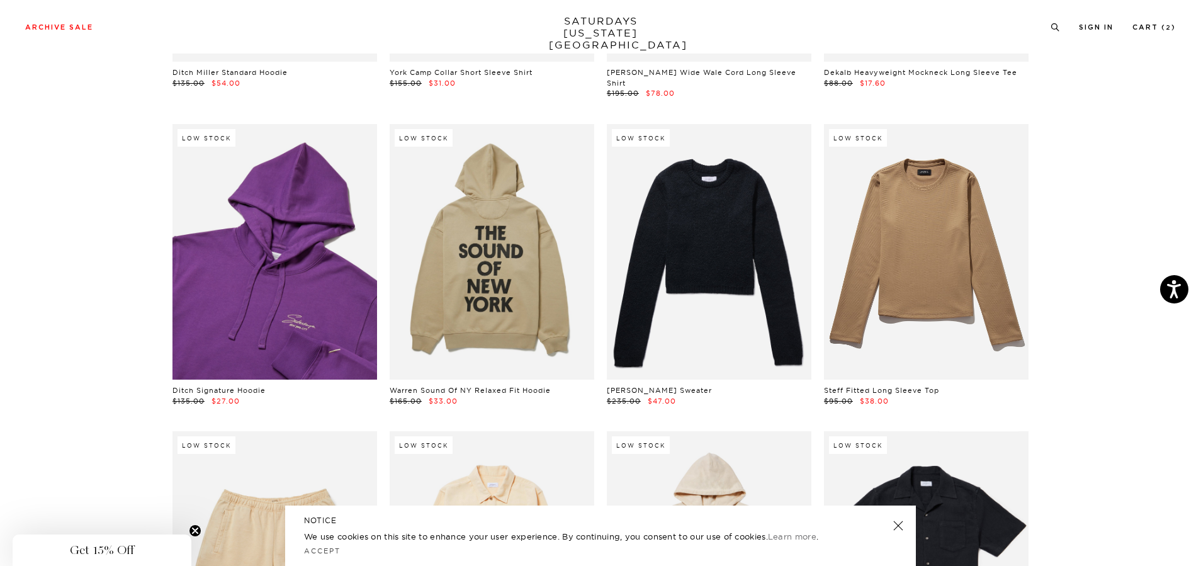
click at [278, 313] on link at bounding box center [274, 252] width 205 height 256
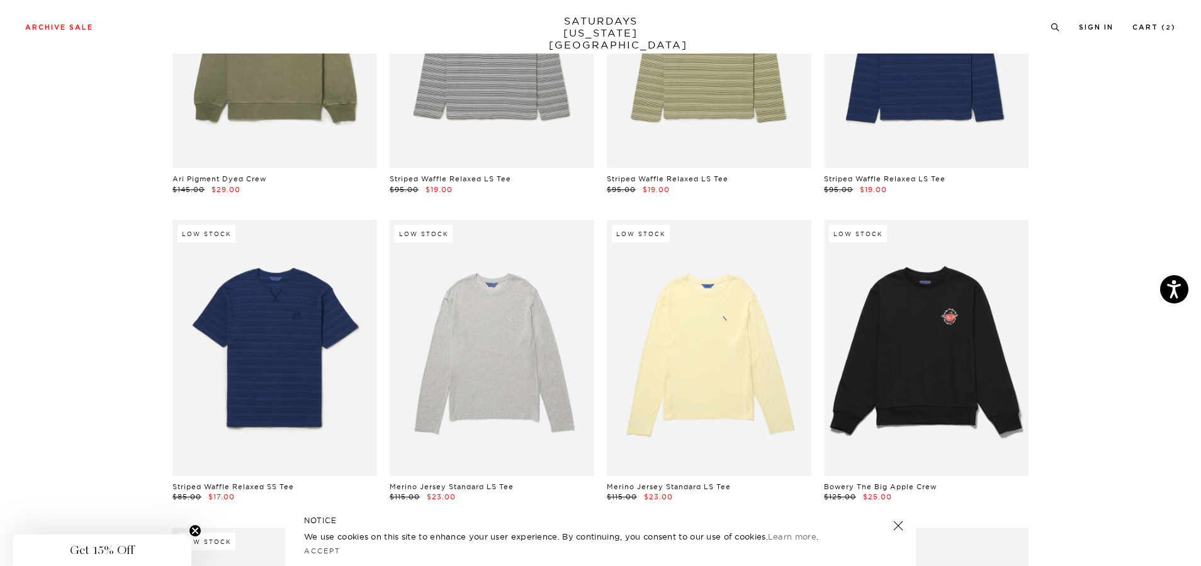
scroll to position [16887, 0]
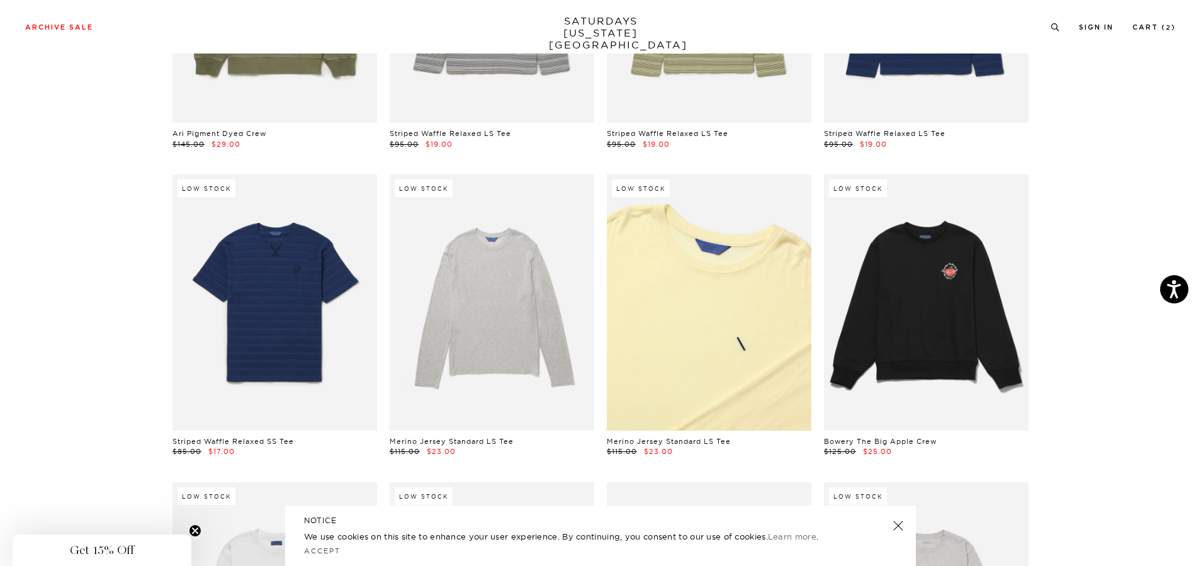
click at [673, 344] on link at bounding box center [709, 302] width 205 height 256
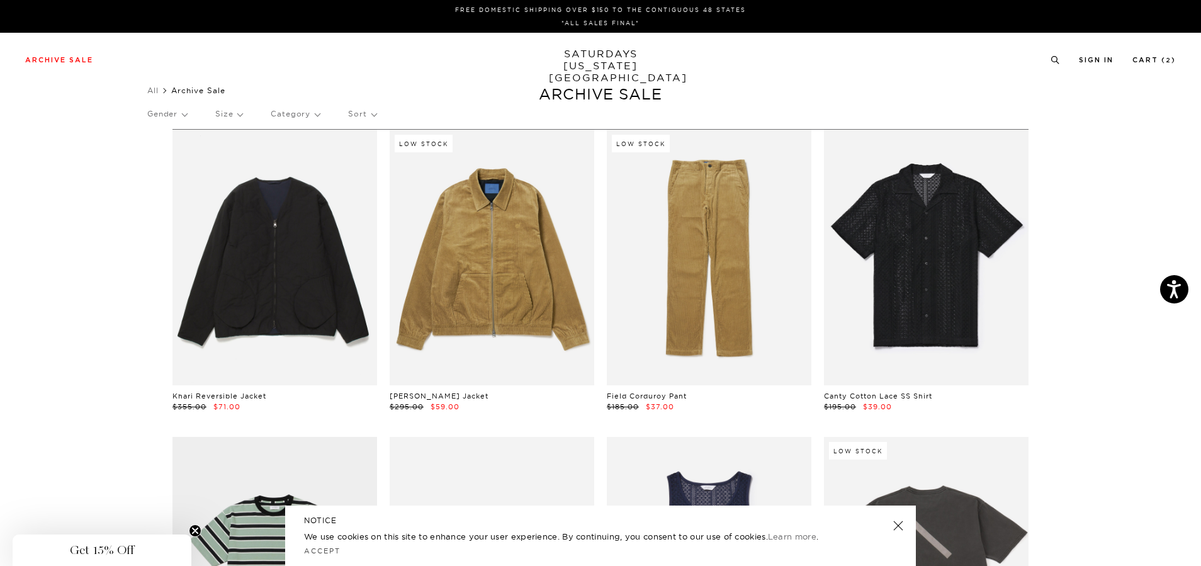
click at [182, 111] on p "Gender" at bounding box center [167, 113] width 40 height 29
click at [158, 155] on p "Mens" at bounding box center [185, 157] width 76 height 16
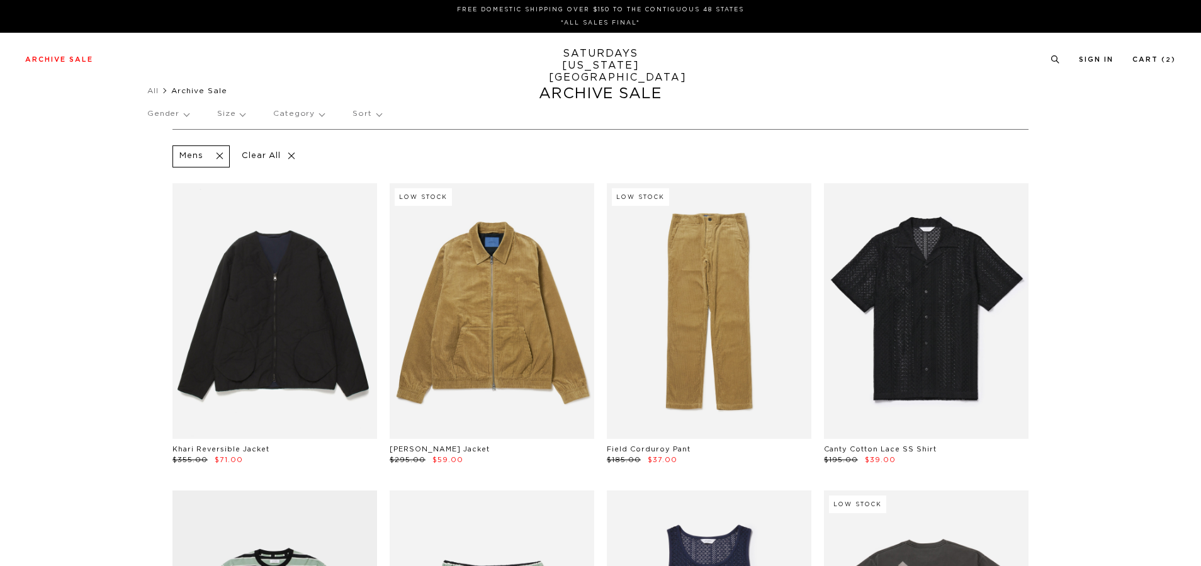
click at [234, 112] on p "Size" at bounding box center [231, 113] width 28 height 29
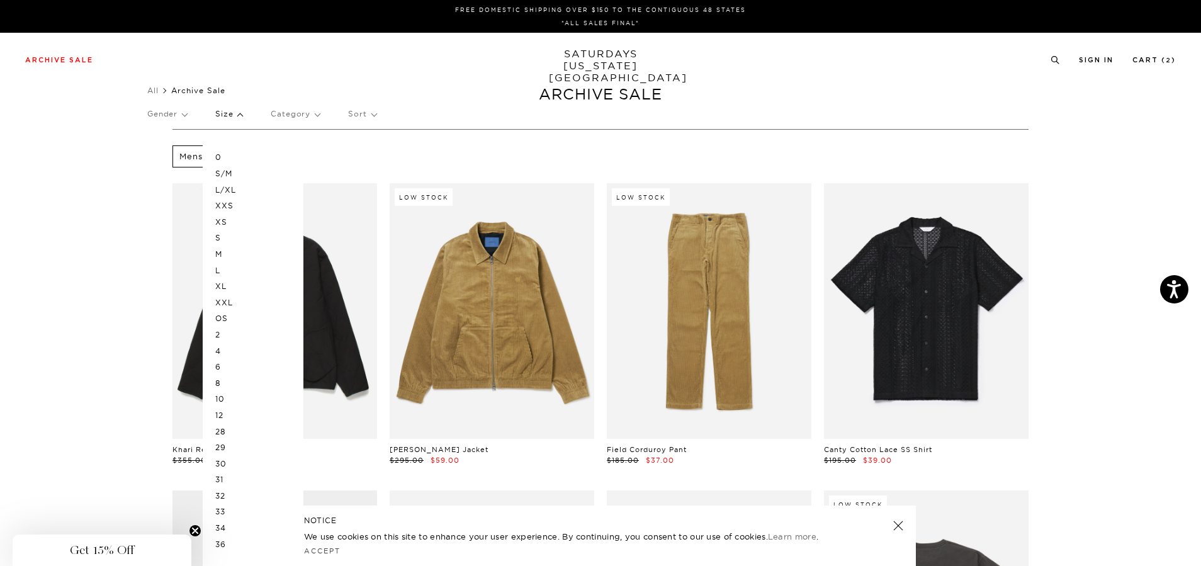
click at [223, 270] on p "L" at bounding box center [253, 270] width 76 height 16
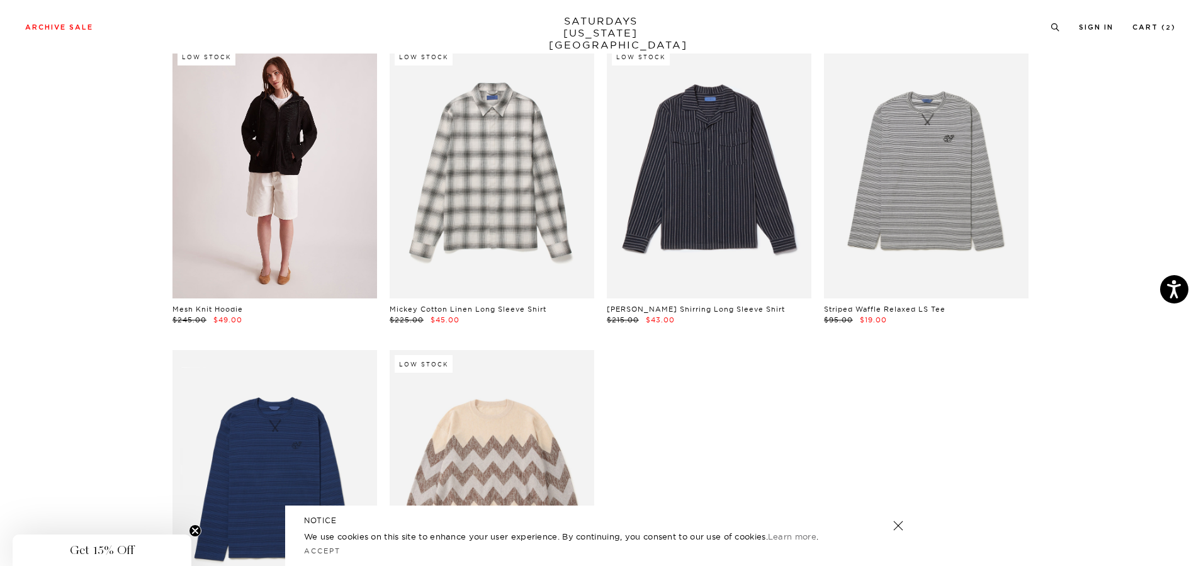
scroll to position [3865, 0]
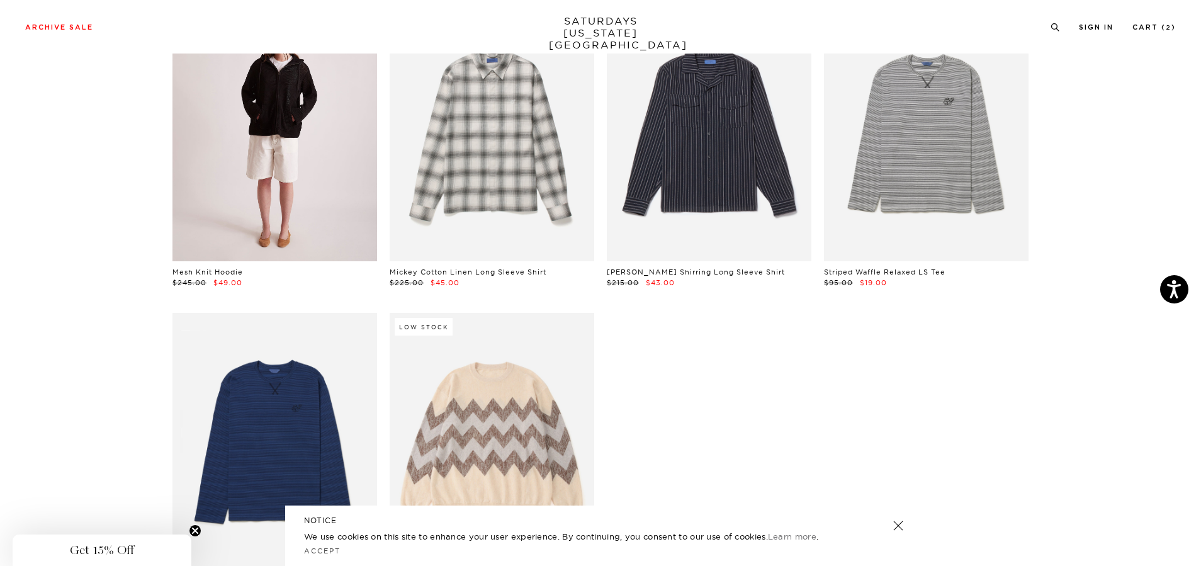
click at [299, 181] on link at bounding box center [274, 134] width 205 height 256
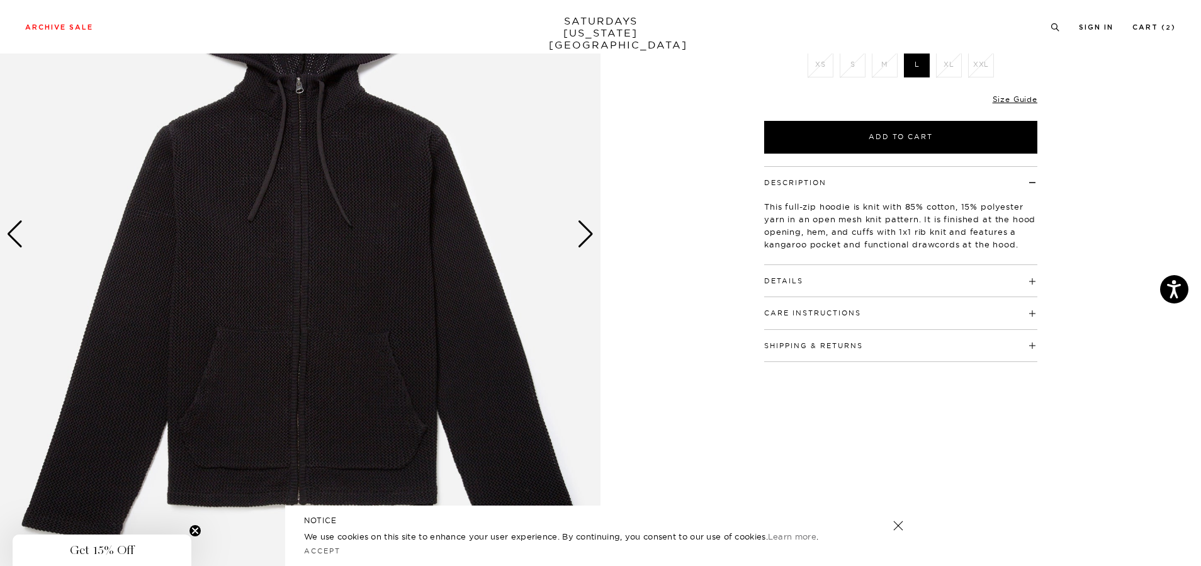
scroll to position [252, 0]
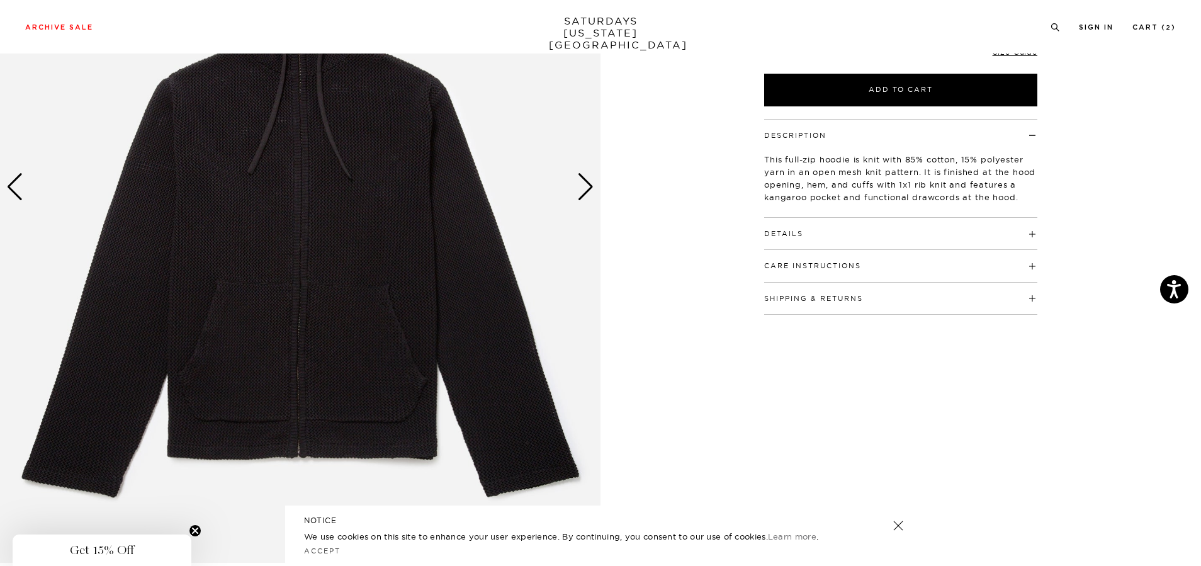
click at [586, 183] on div "Next slide" at bounding box center [585, 187] width 17 height 28
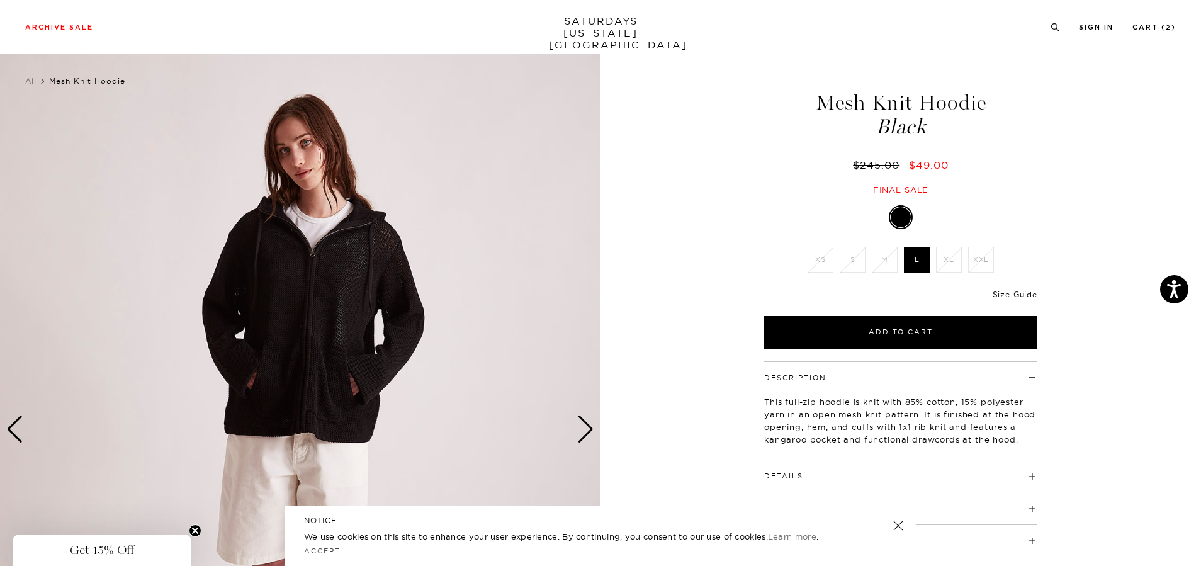
scroll to position [0, 0]
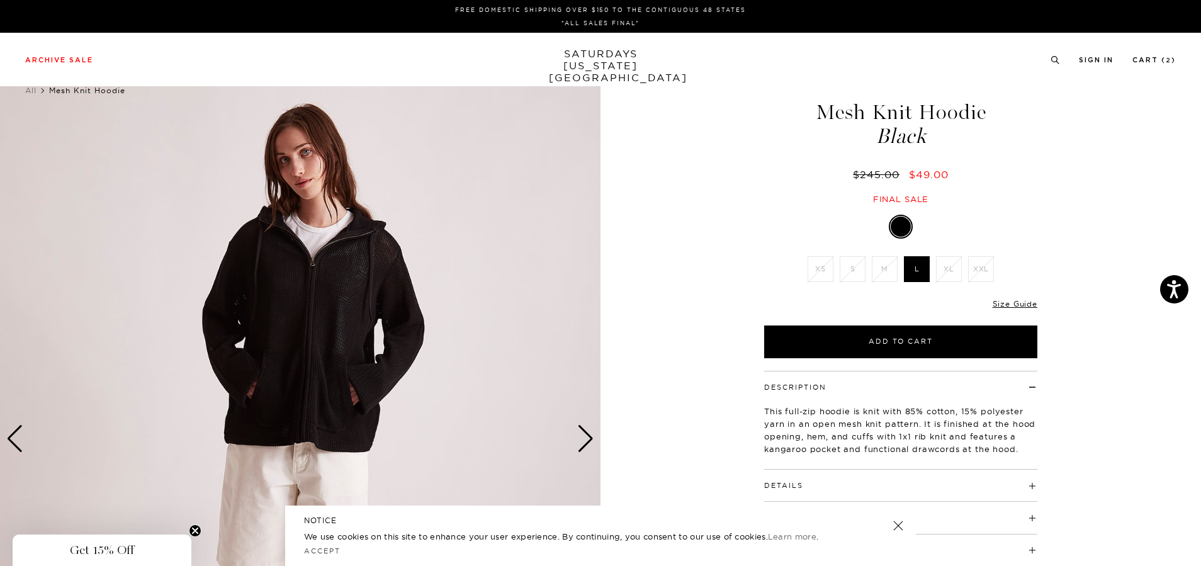
click at [587, 432] on div "Next slide" at bounding box center [585, 439] width 17 height 28
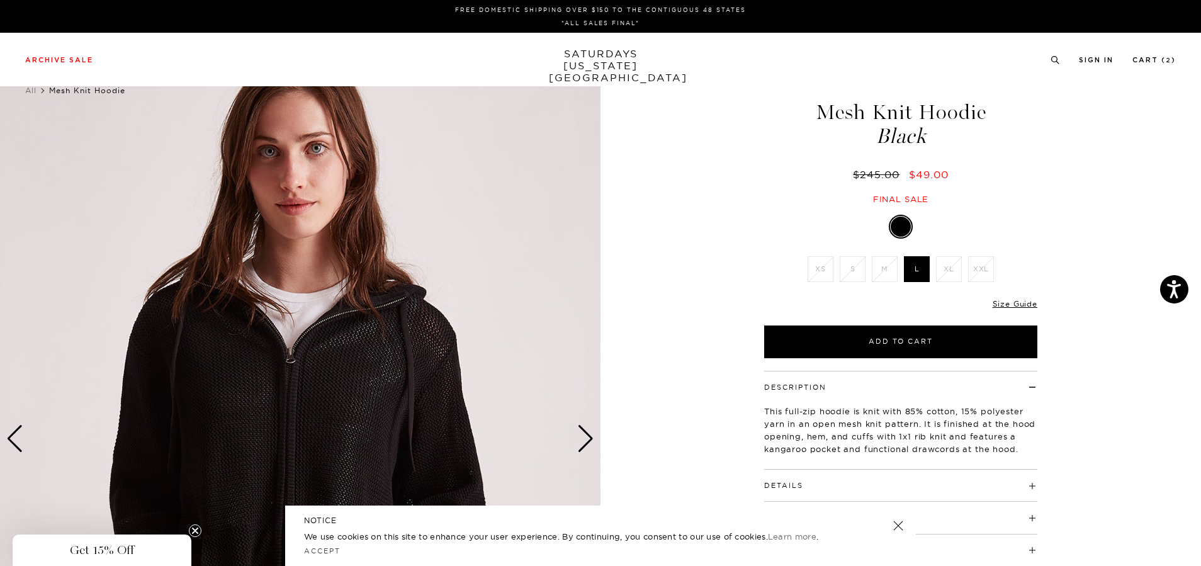
click at [587, 432] on div "Next slide" at bounding box center [585, 439] width 17 height 28
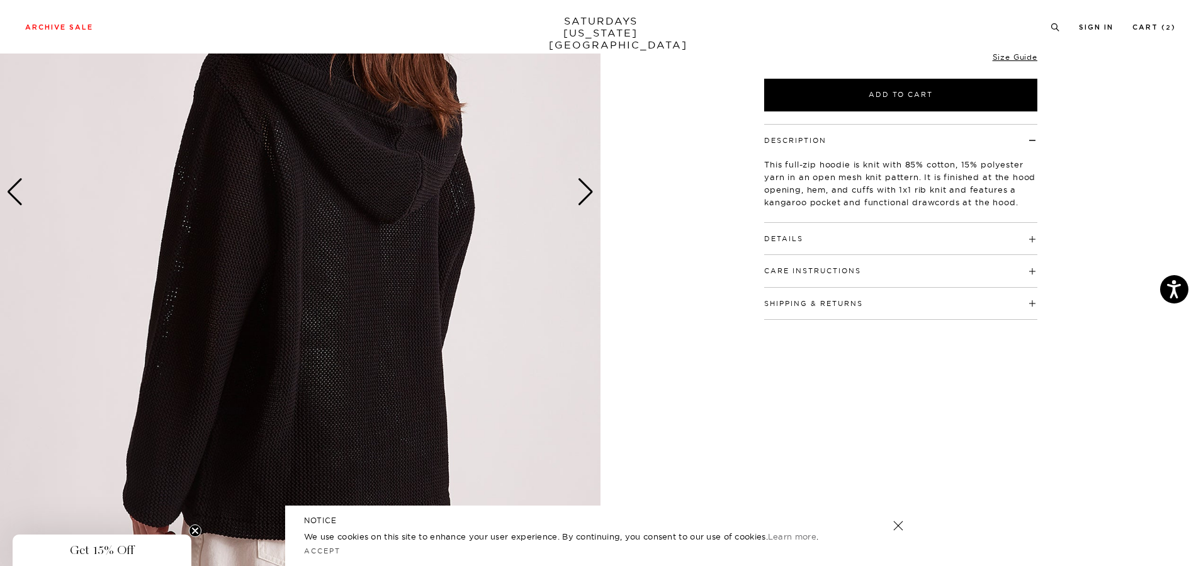
scroll to position [252, 0]
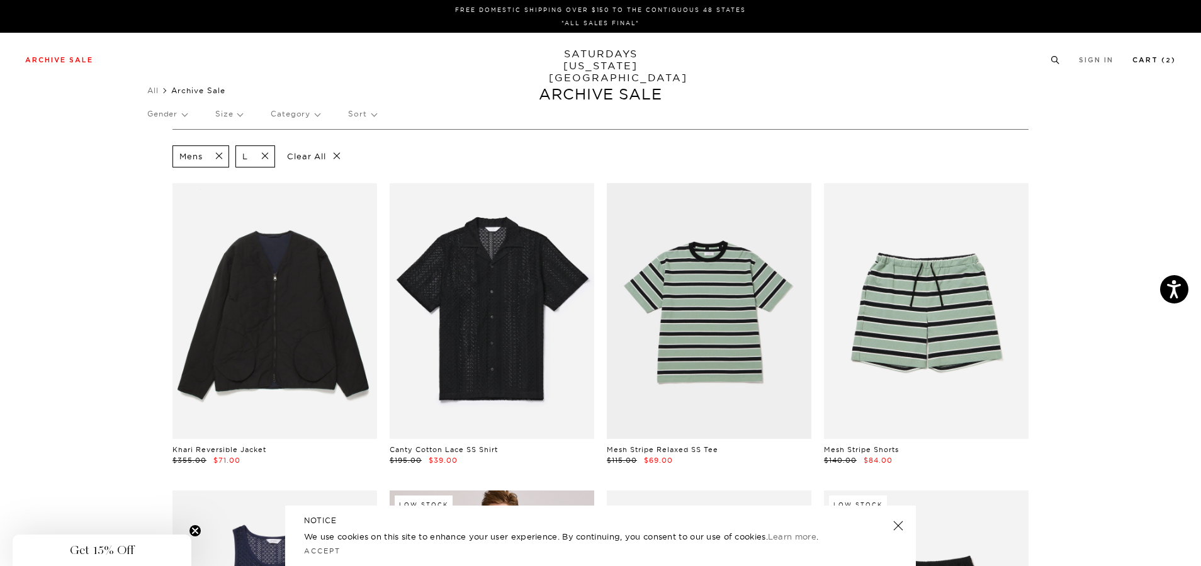
click at [1149, 62] on link "Cart ( 2 )" at bounding box center [1153, 60] width 43 height 7
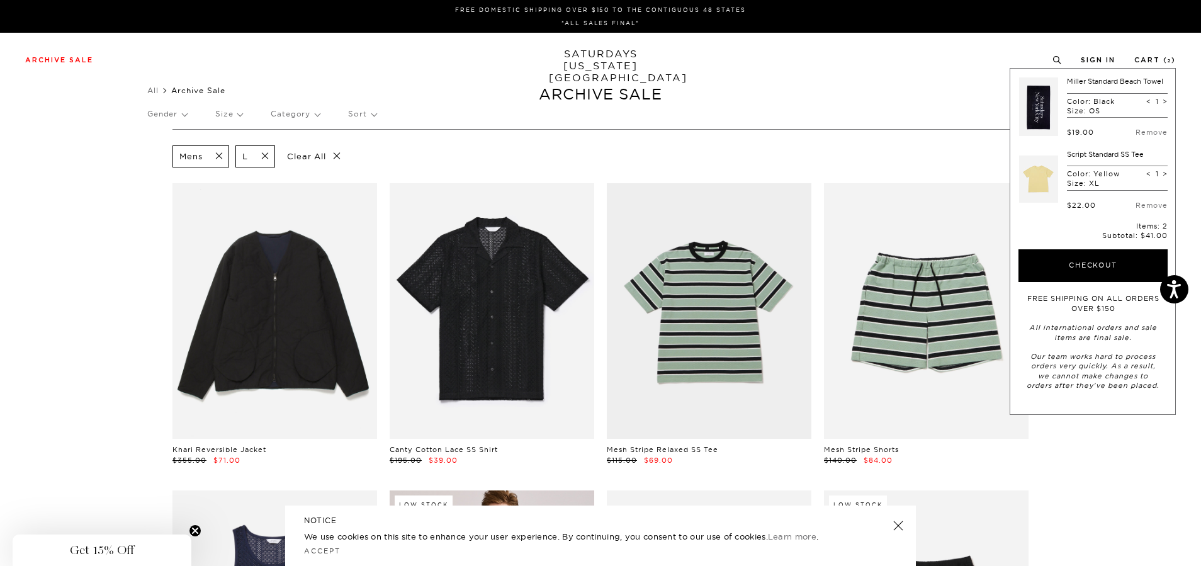
click at [264, 152] on span at bounding box center [261, 156] width 26 height 12
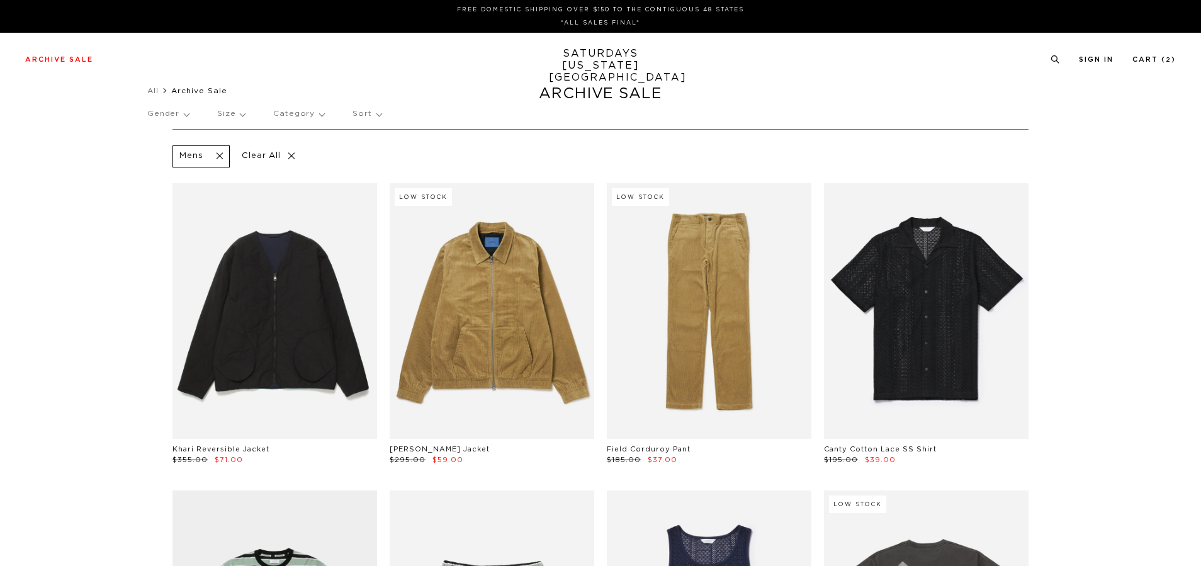
click at [228, 116] on p "Size" at bounding box center [231, 113] width 28 height 29
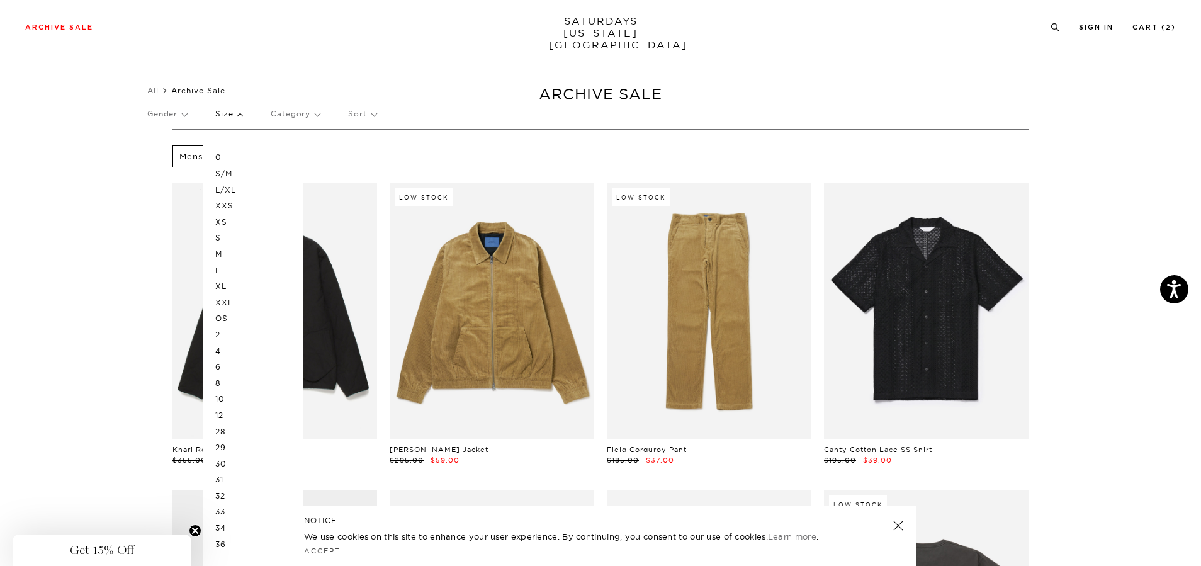
scroll to position [63, 0]
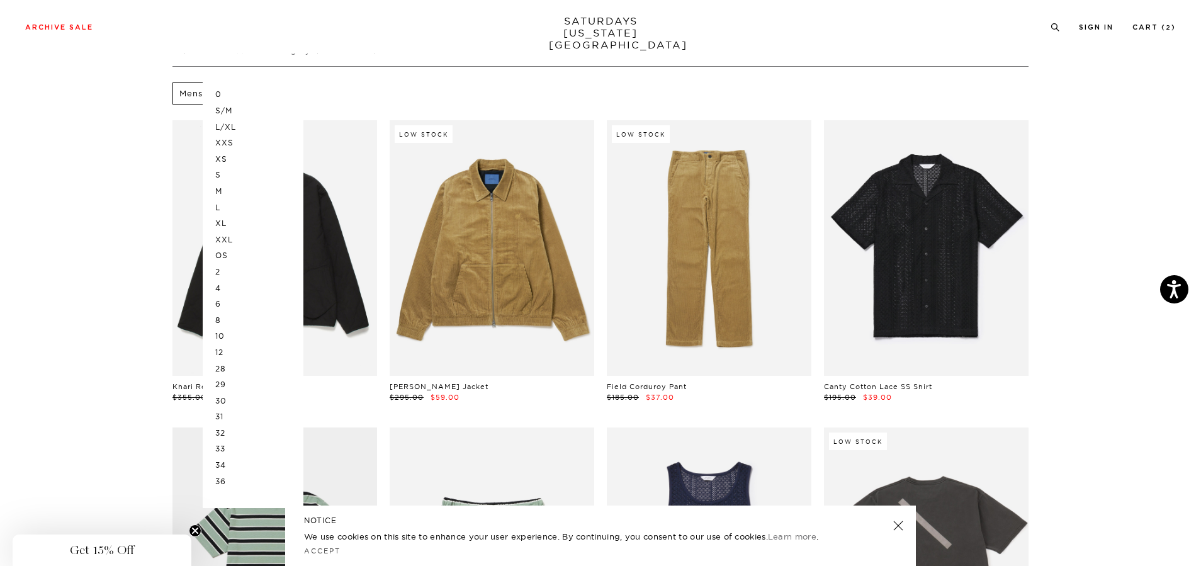
click at [233, 254] on p "OS" at bounding box center [253, 255] width 76 height 16
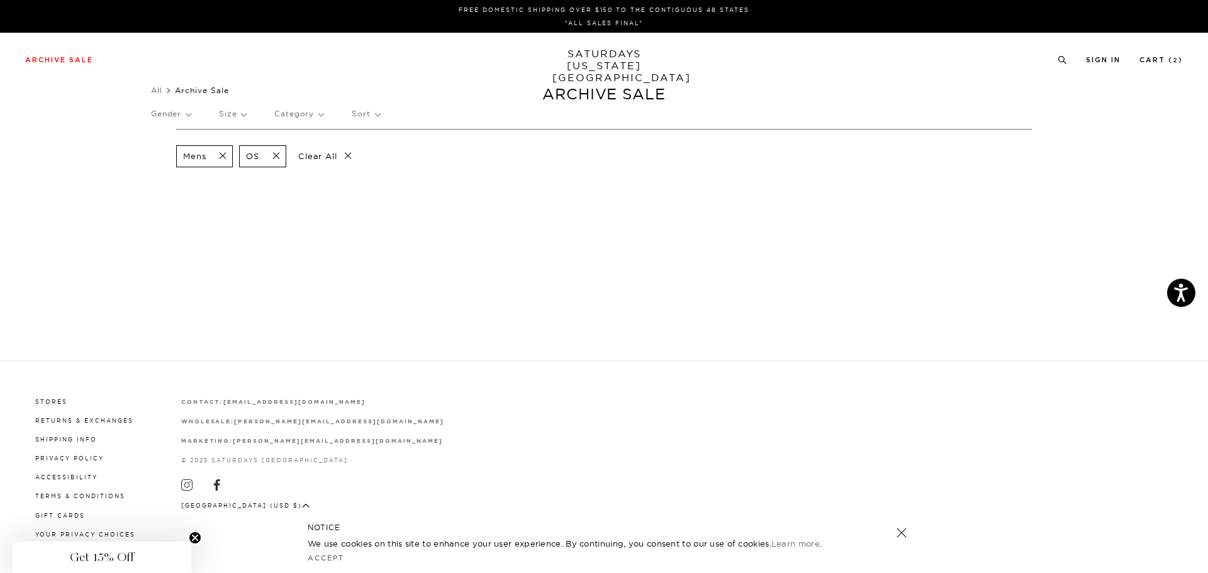
click at [276, 155] on span at bounding box center [272, 156] width 26 height 12
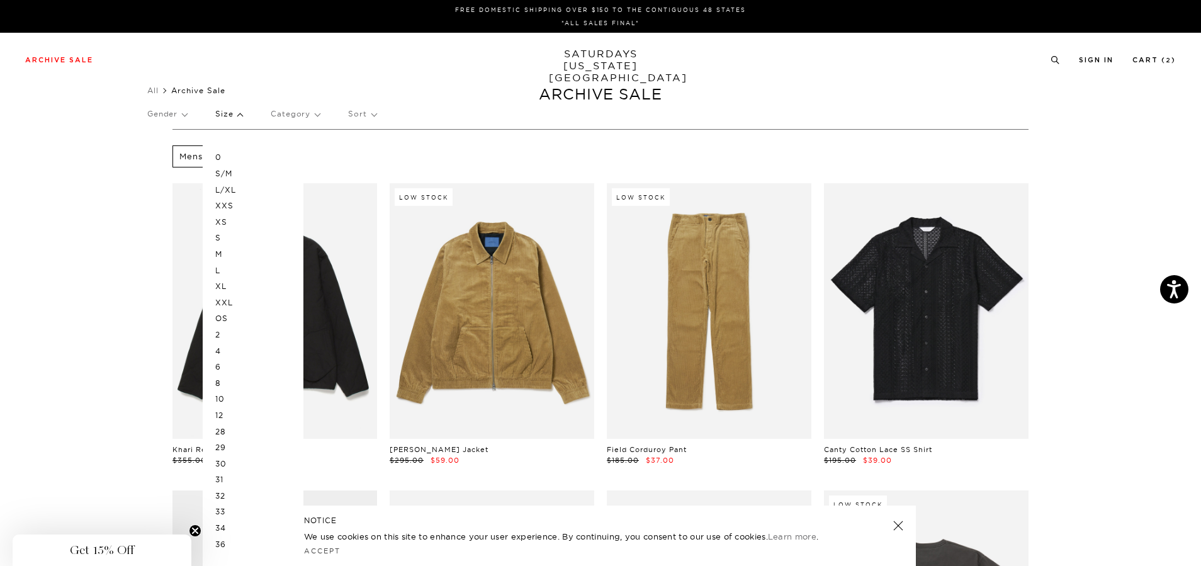
click at [225, 331] on p "2" at bounding box center [253, 335] width 76 height 16
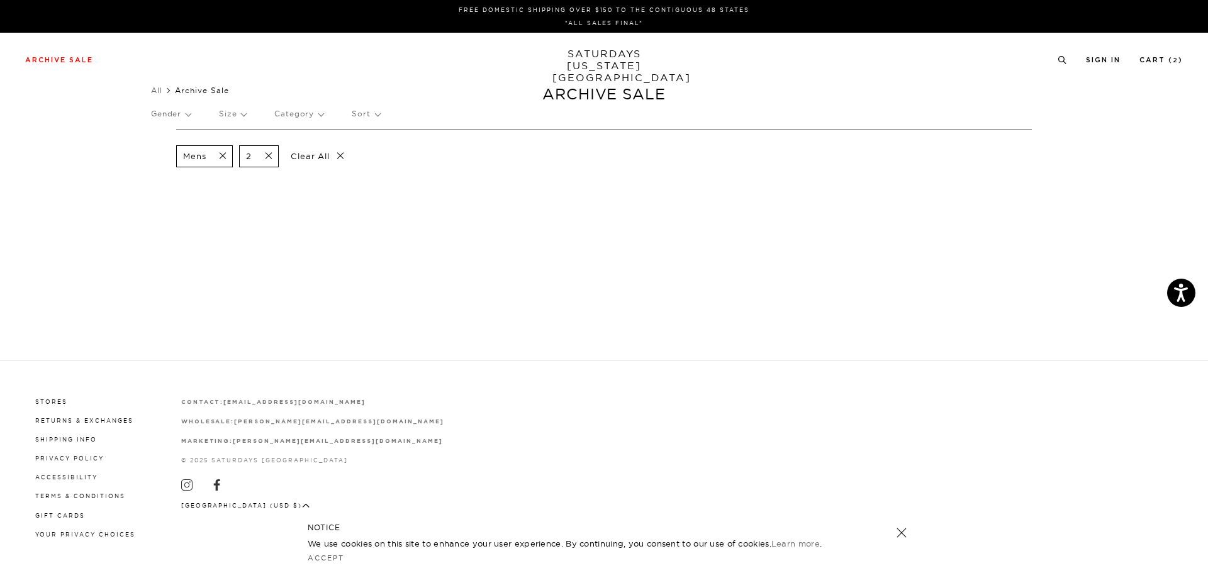
click at [268, 157] on span at bounding box center [265, 156] width 26 height 12
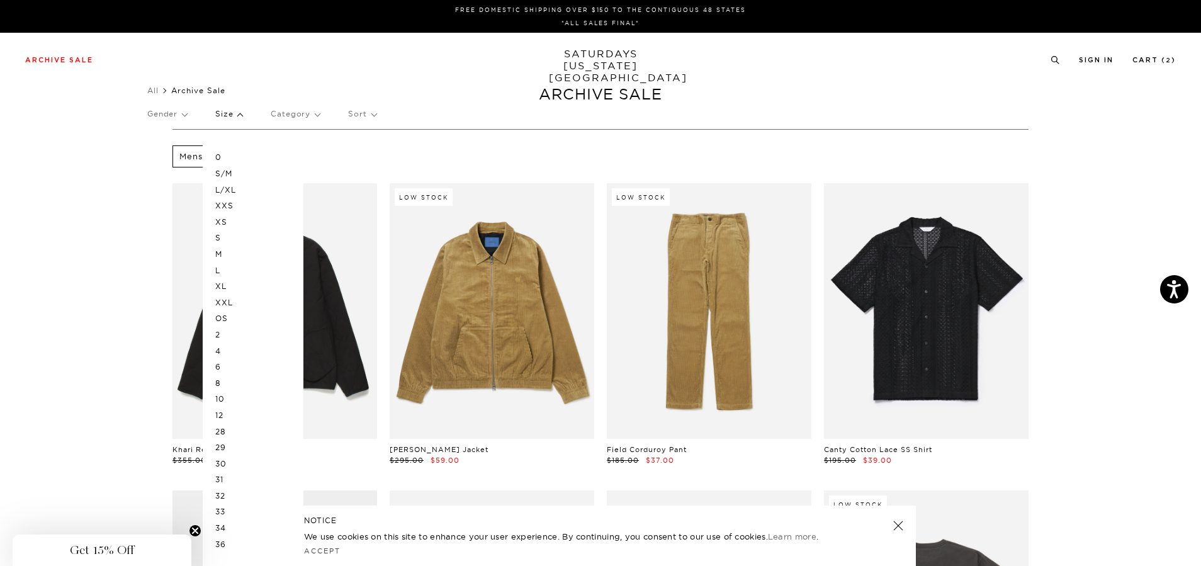
click at [237, 544] on p "36" at bounding box center [253, 544] width 76 height 16
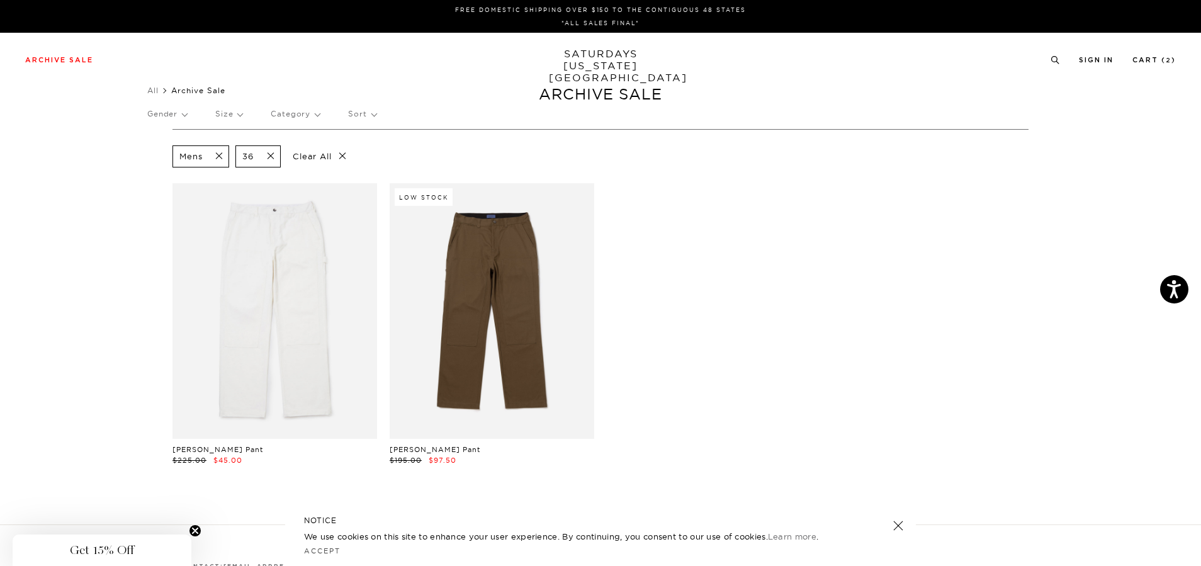
click at [258, 154] on span at bounding box center [267, 156] width 26 height 12
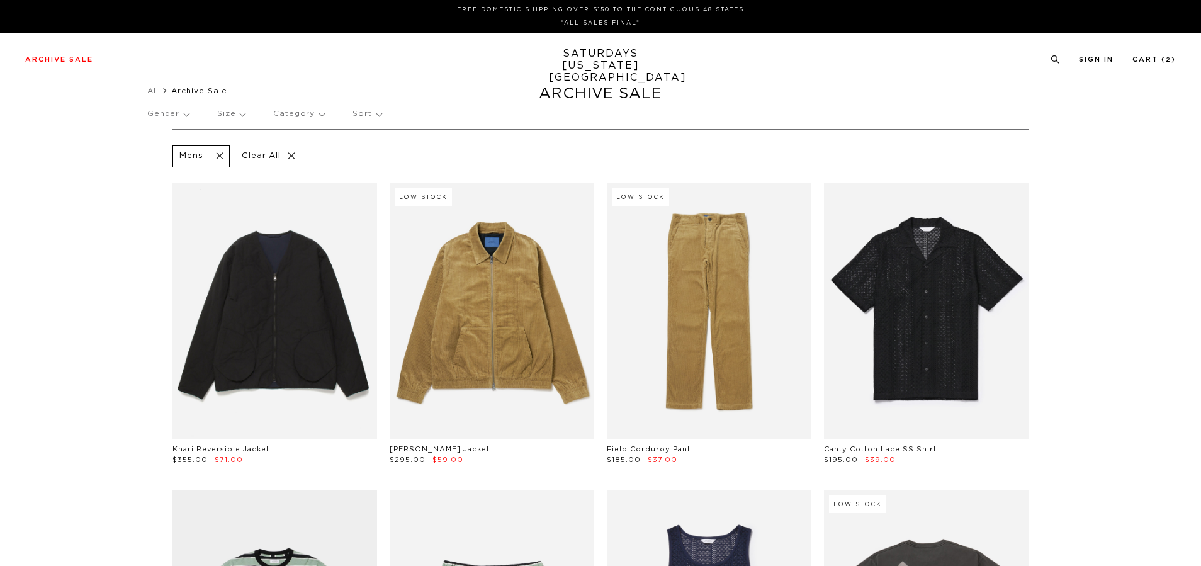
click at [229, 111] on p "Size" at bounding box center [231, 113] width 28 height 29
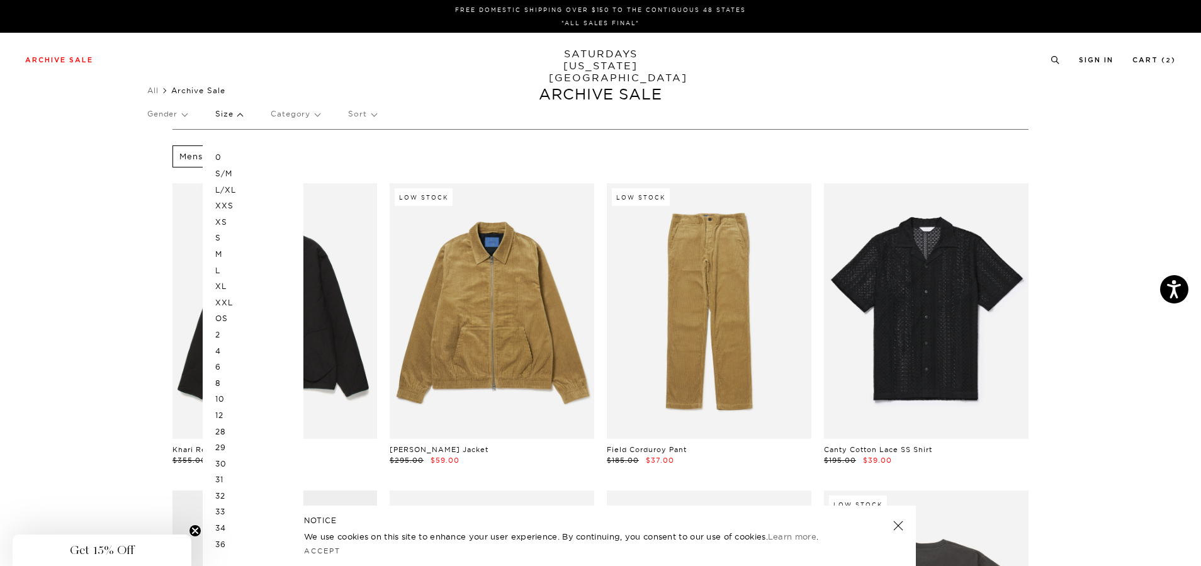
click at [234, 302] on p "XXL" at bounding box center [253, 303] width 76 height 16
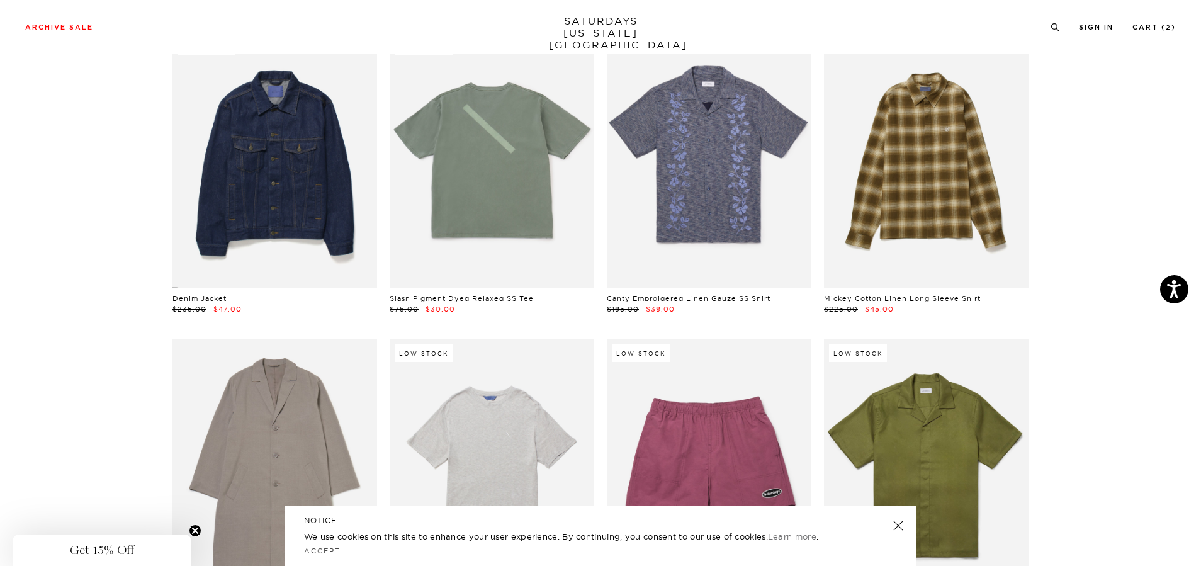
scroll to position [103, 0]
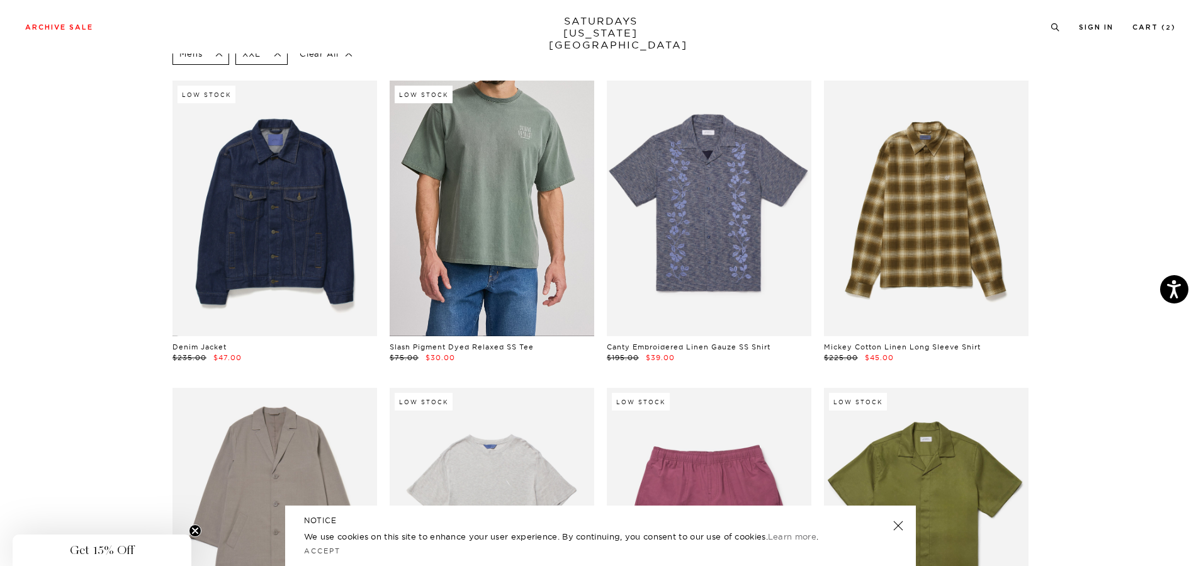
click at [502, 249] on link at bounding box center [492, 209] width 205 height 256
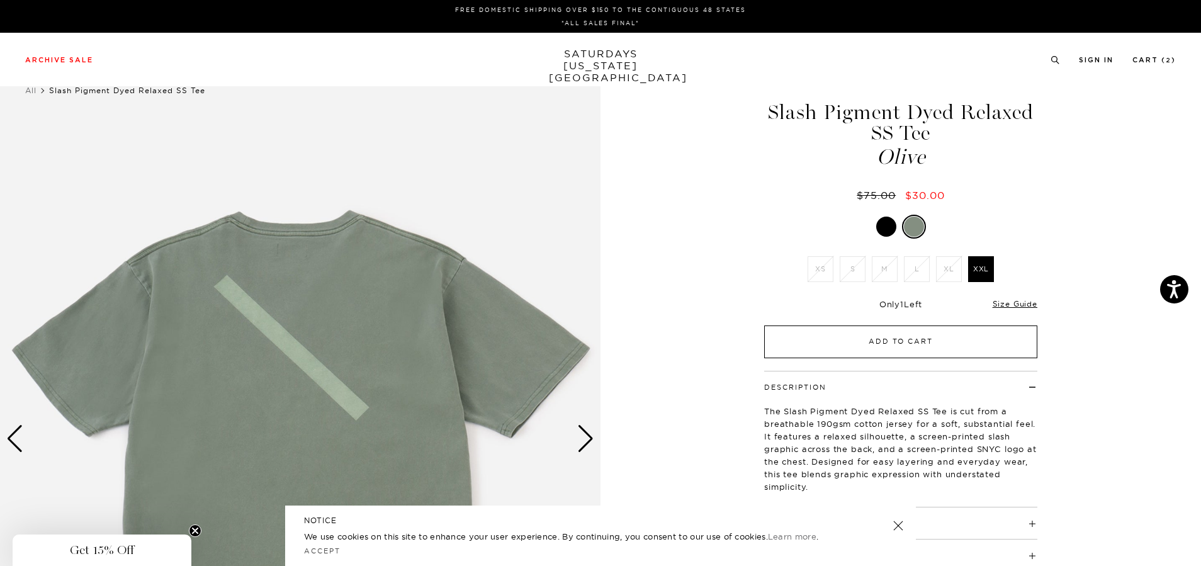
click at [867, 346] on button "Add to Cart" at bounding box center [900, 341] width 273 height 33
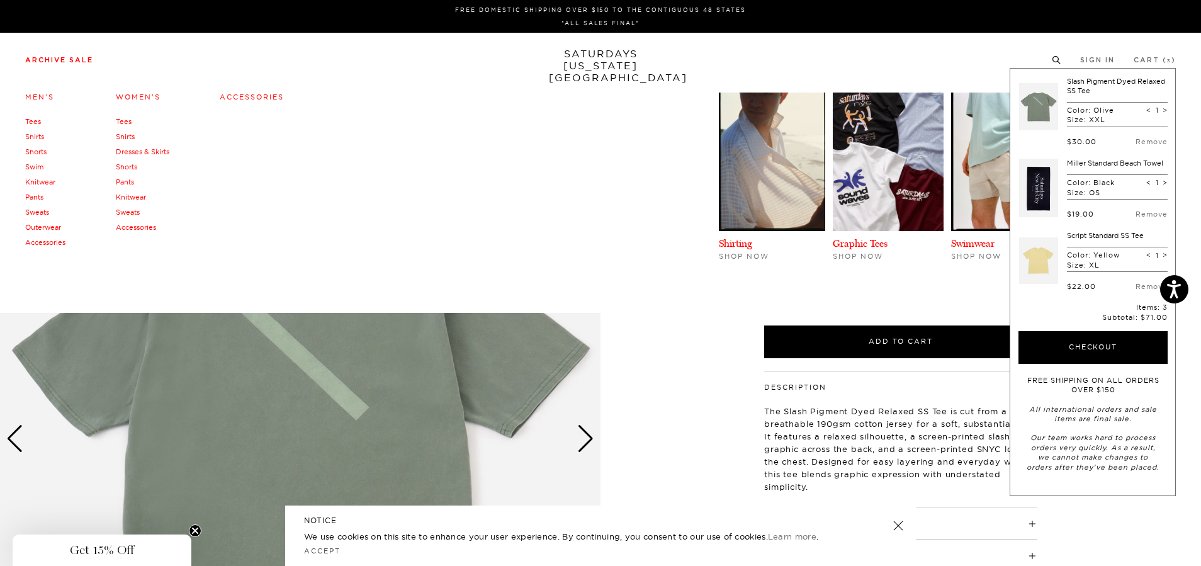
click at [78, 53] on li "Archive Sale Men's Tees Shirts Shorts Swim Knitwear Pants Sweats Outerwear" at bounding box center [59, 58] width 68 height 11
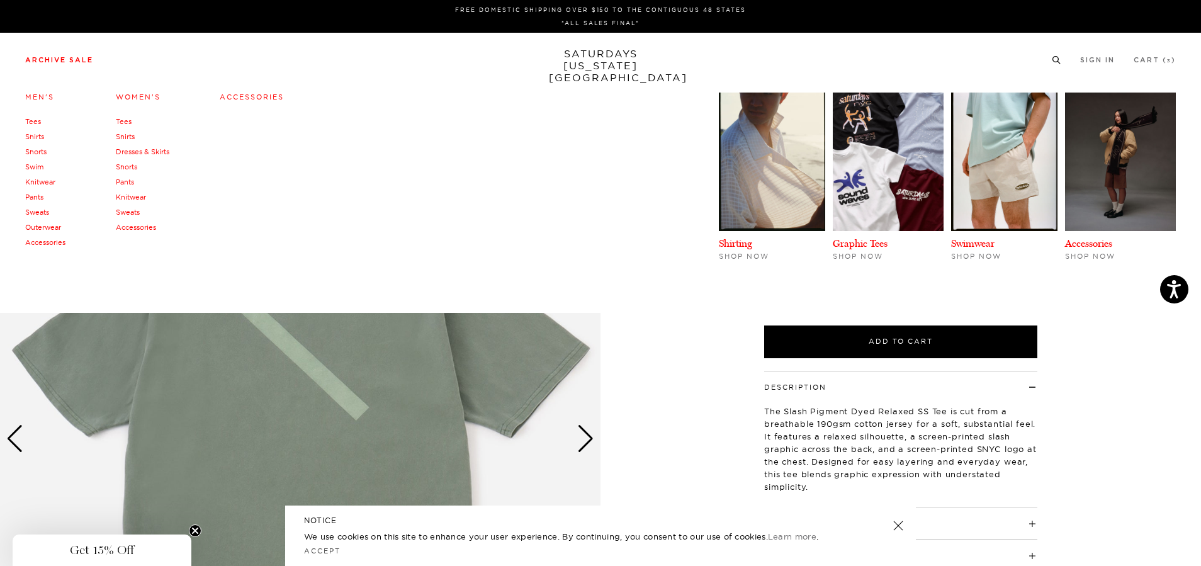
click at [72, 63] on link "Archive Sale" at bounding box center [59, 60] width 68 height 7
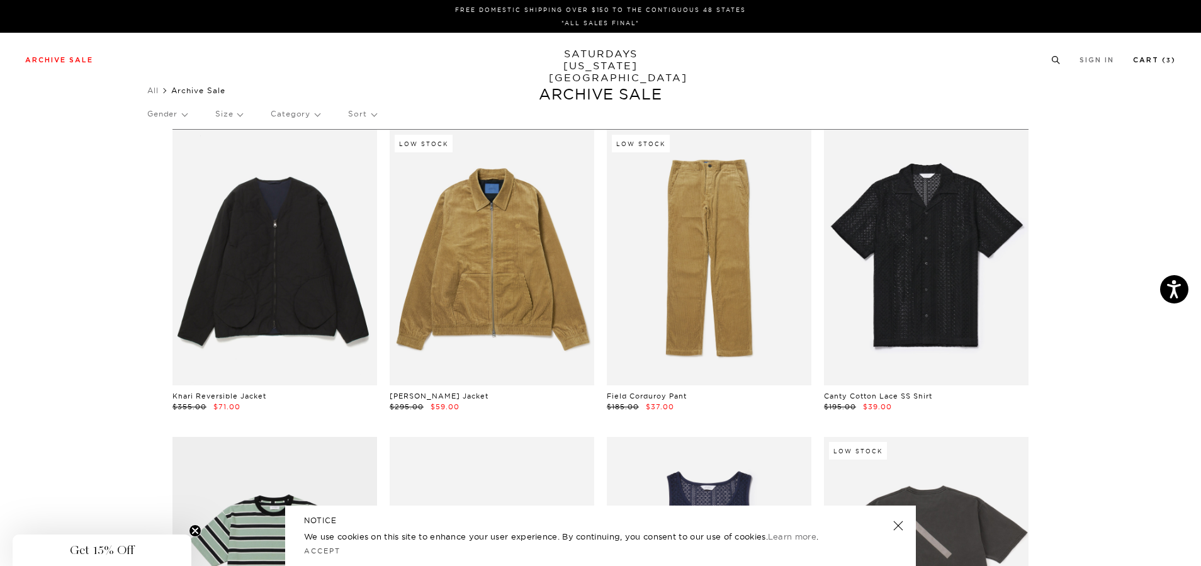
click at [1156, 58] on link "Cart ( 3 )" at bounding box center [1154, 60] width 43 height 7
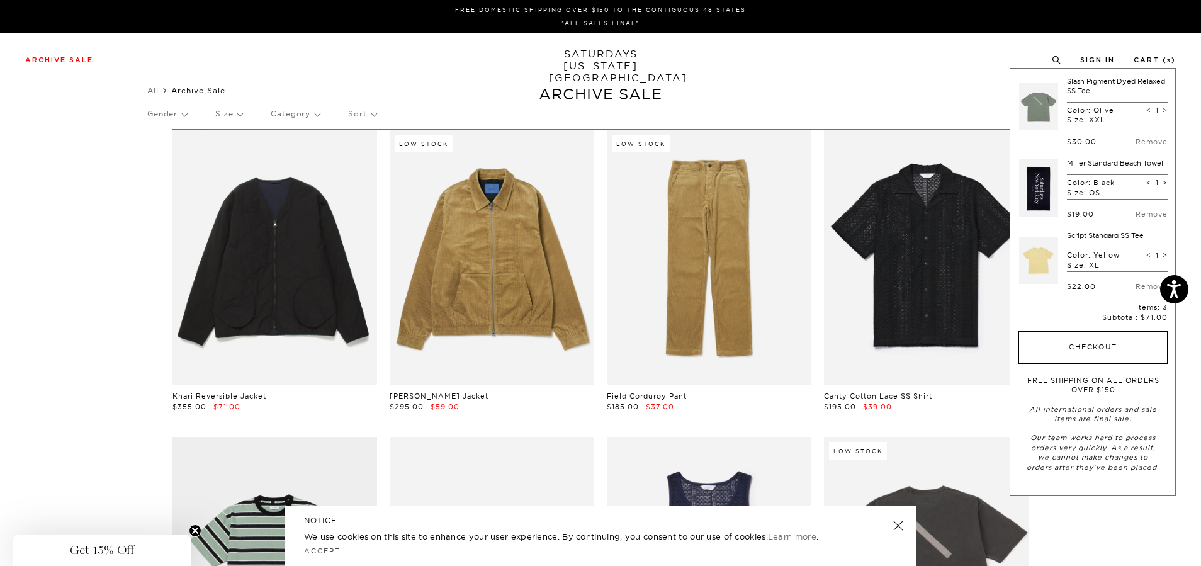
click at [1084, 347] on button "Checkout" at bounding box center [1092, 347] width 149 height 33
